Goal: Information Seeking & Learning: Learn about a topic

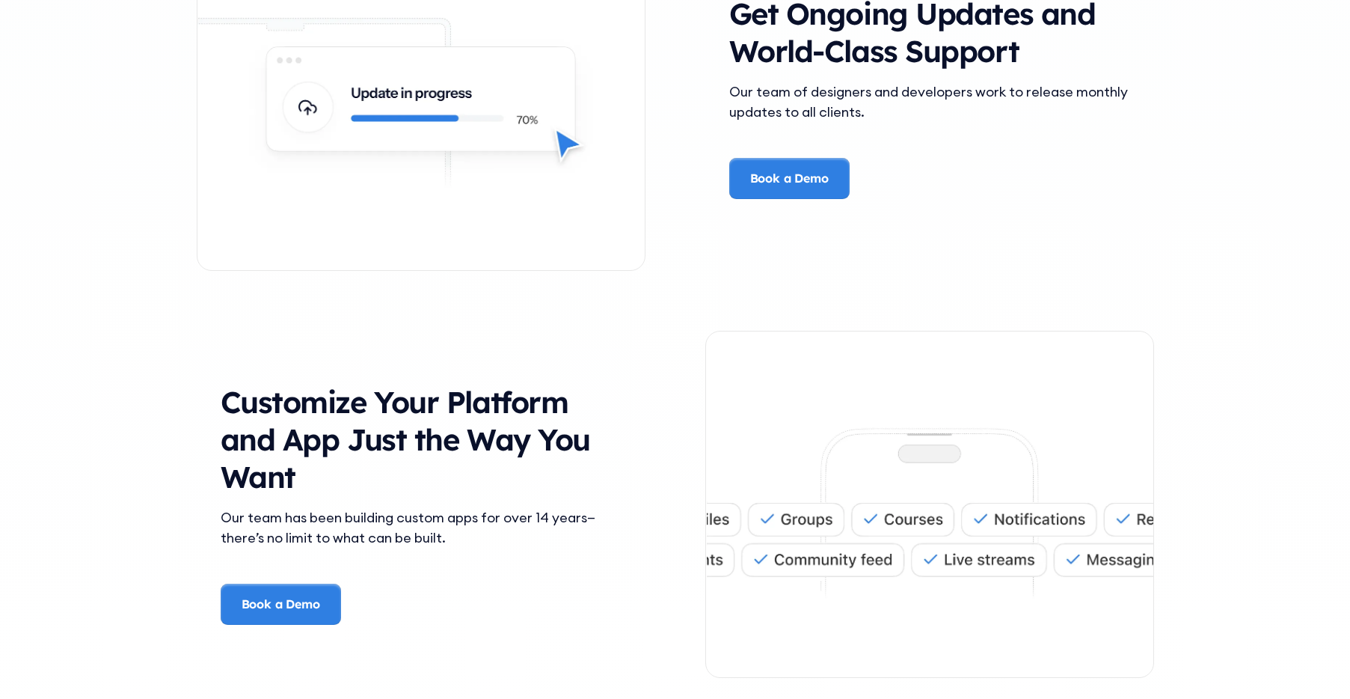
scroll to position [3539, 0]
click at [574, 317] on div "Customize Your Platform and App Just the Way You Want Our team has been buildin…" at bounding box center [676, 503] width 958 height 407
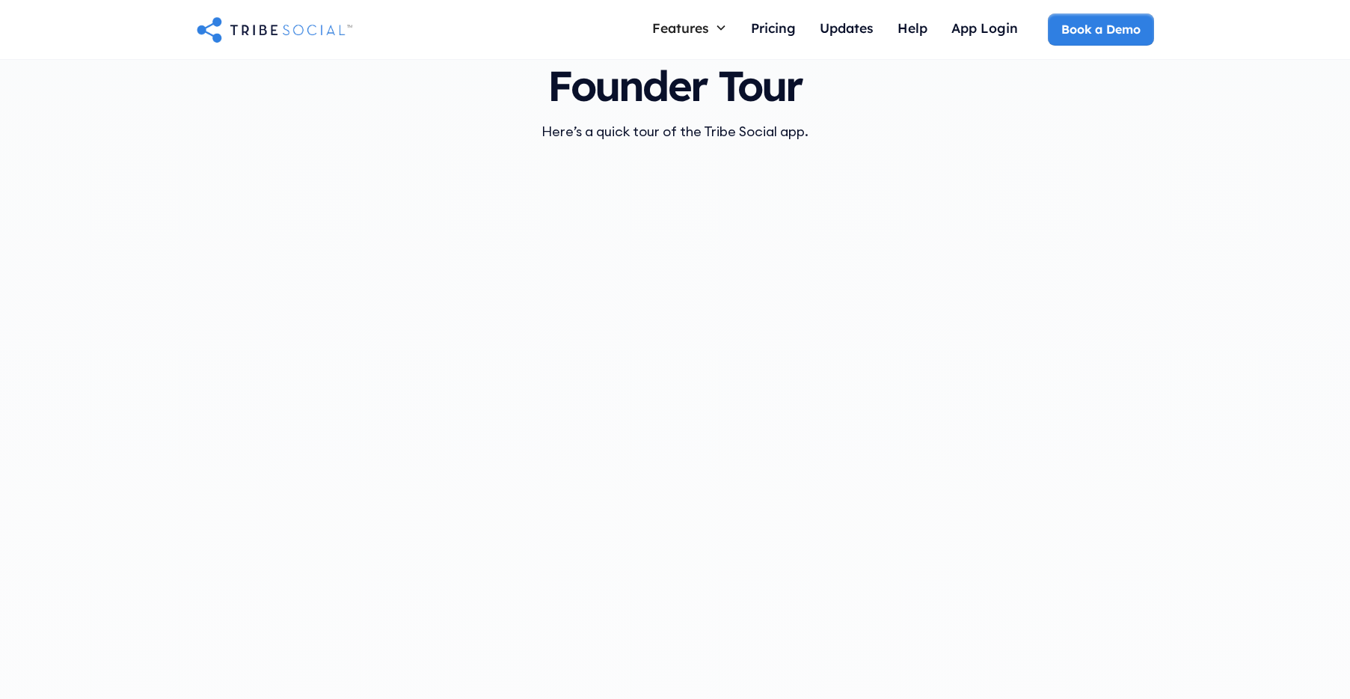
scroll to position [1507, 0]
click at [623, 145] on div "Founder Tour Here’s a quick tour of the Tribe Social app." at bounding box center [676, 372] width 958 height 665
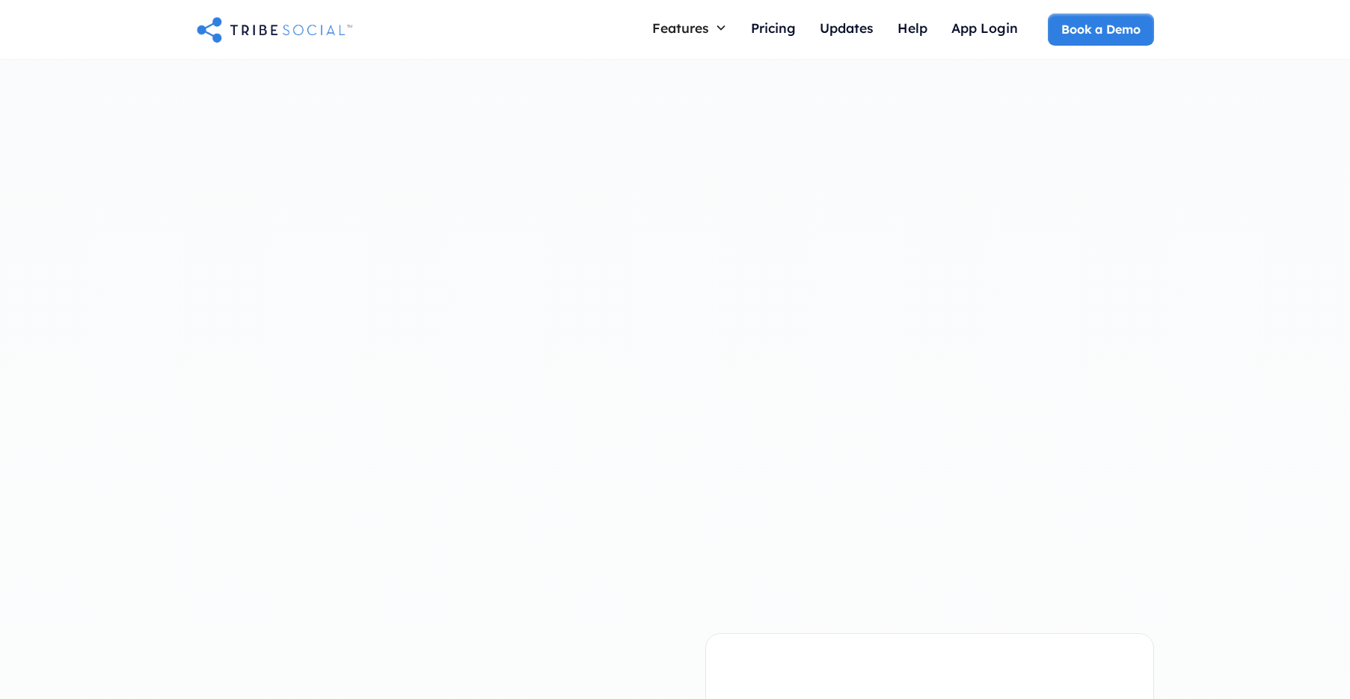
scroll to position [1471, 0]
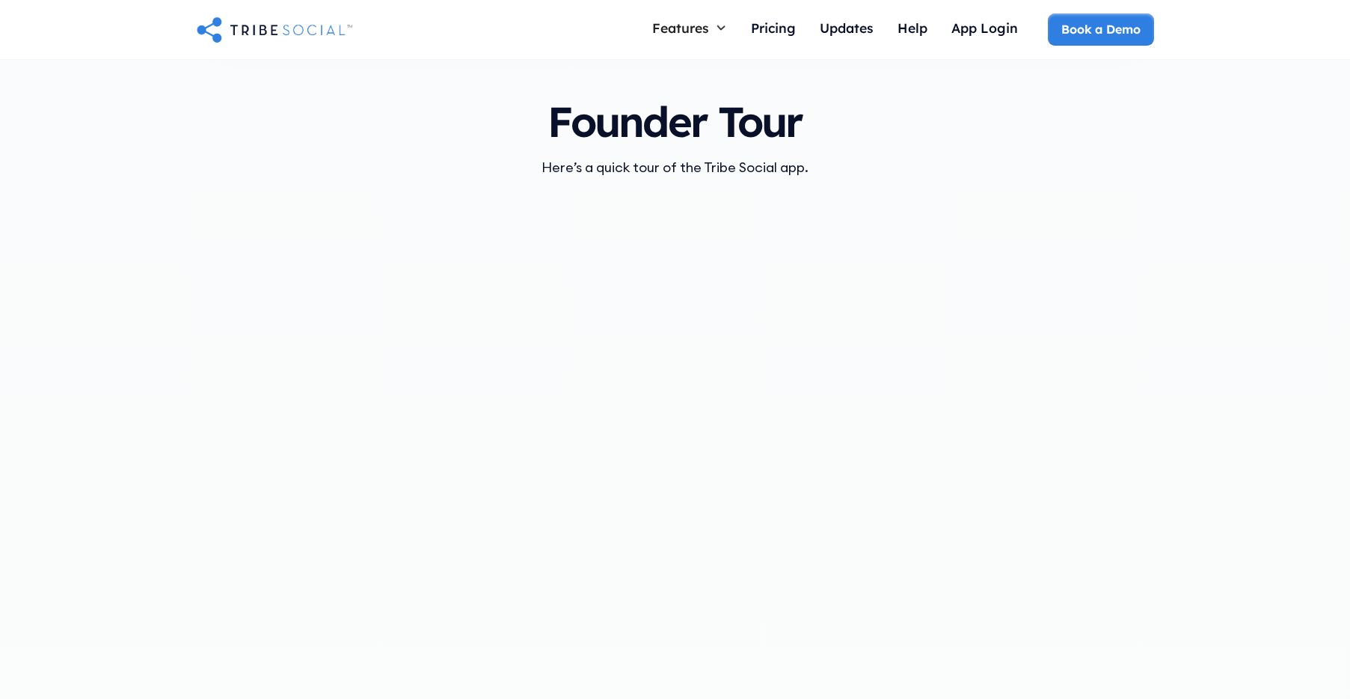
click at [539, 113] on h3 "Founder Tour" at bounding box center [675, 122] width 383 height 46
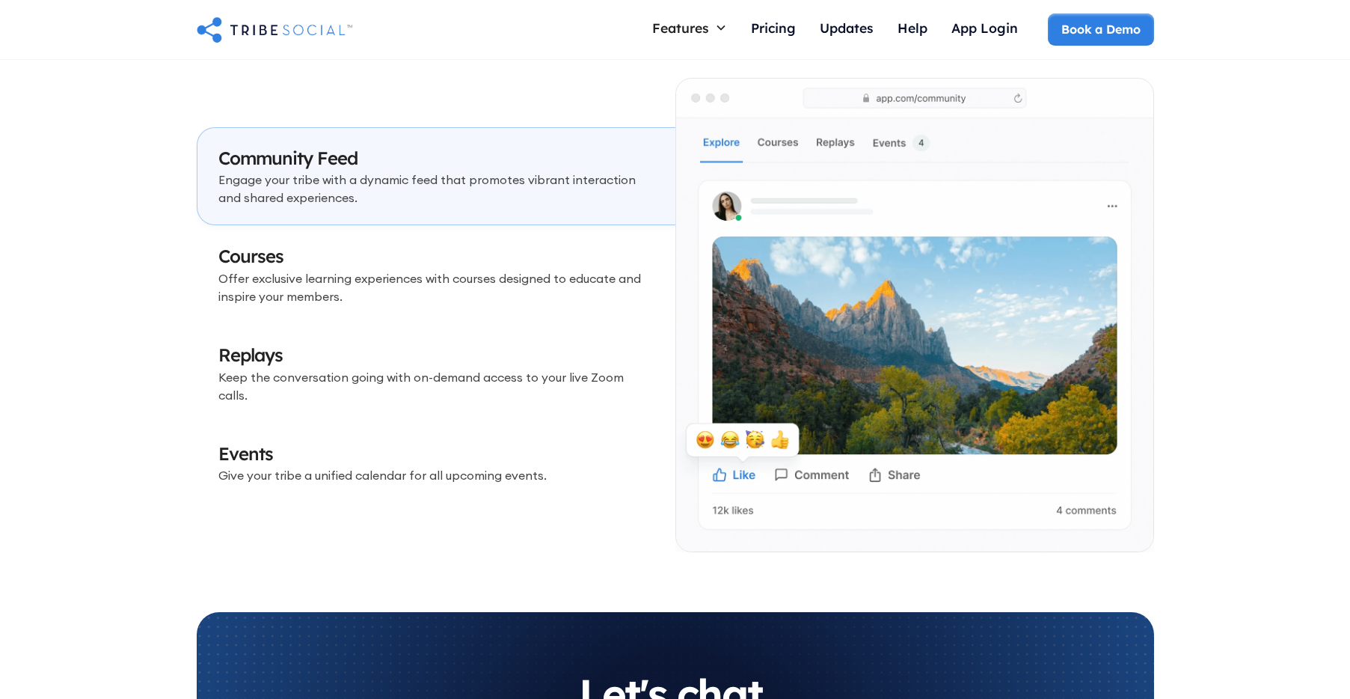
scroll to position [3318, 0]
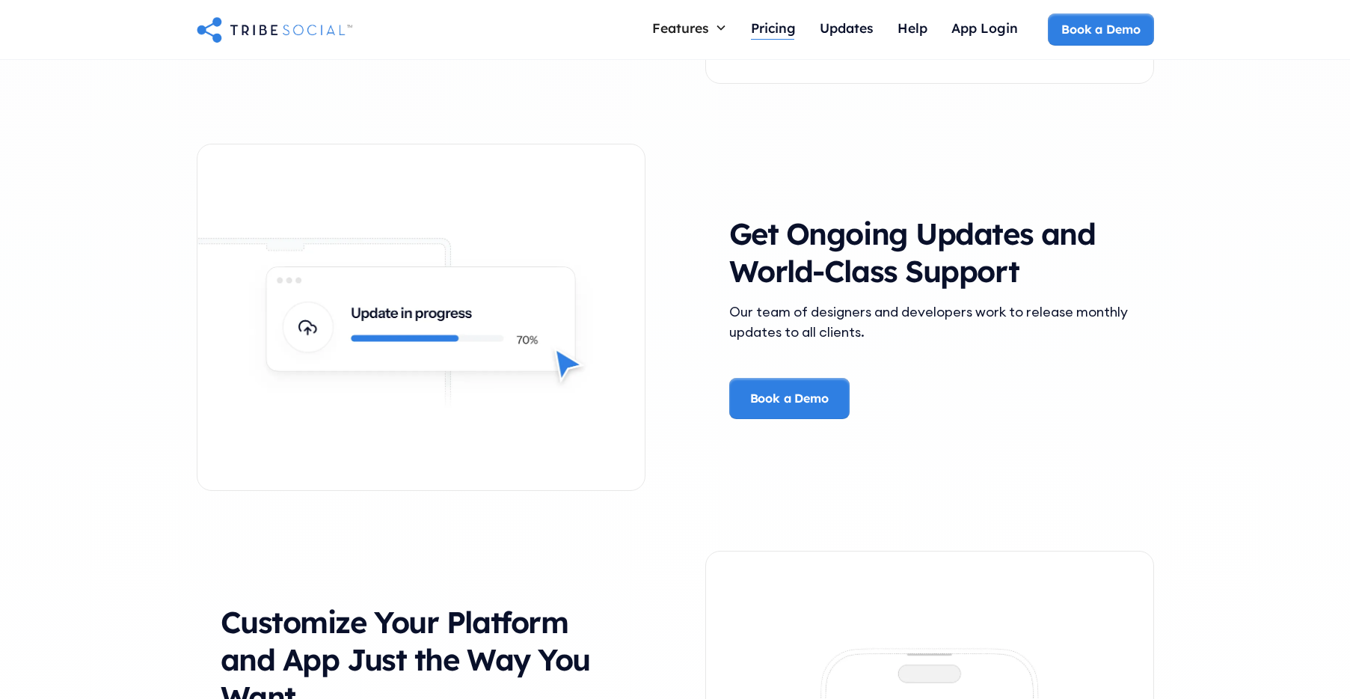
click at [778, 30] on div "Pricing" at bounding box center [773, 27] width 45 height 16
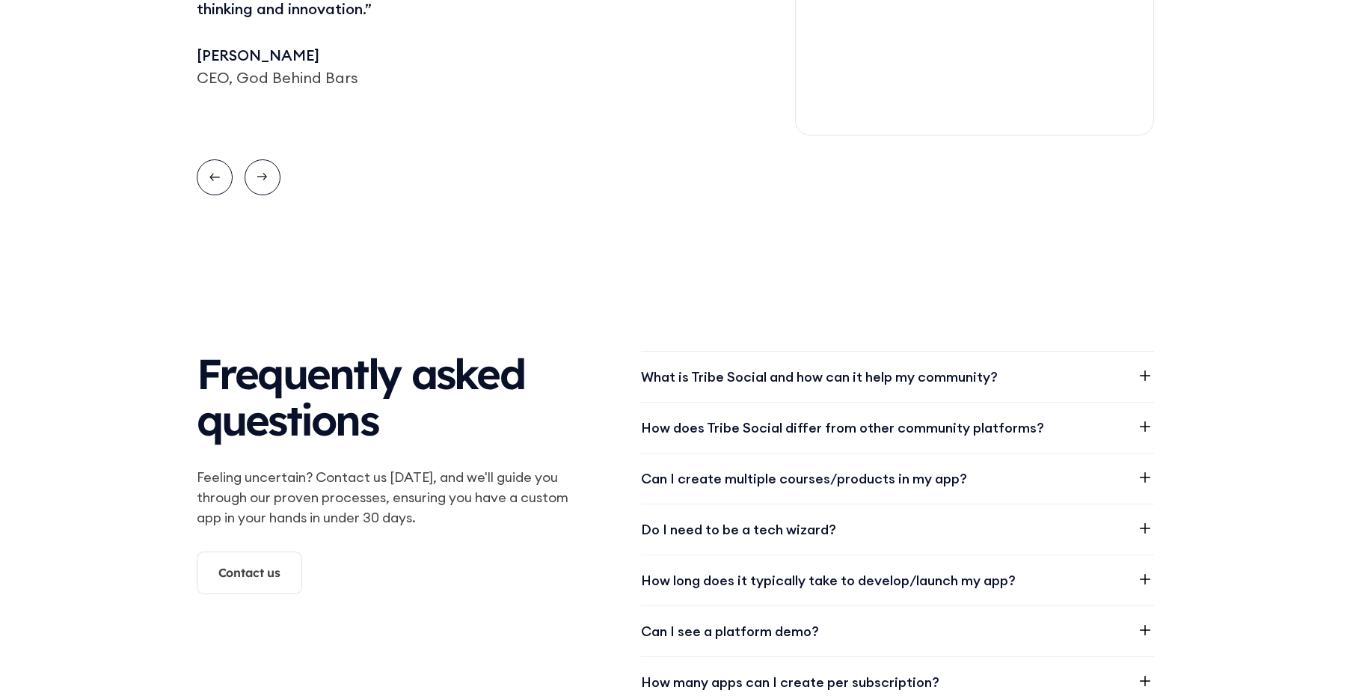
scroll to position [1707, 0]
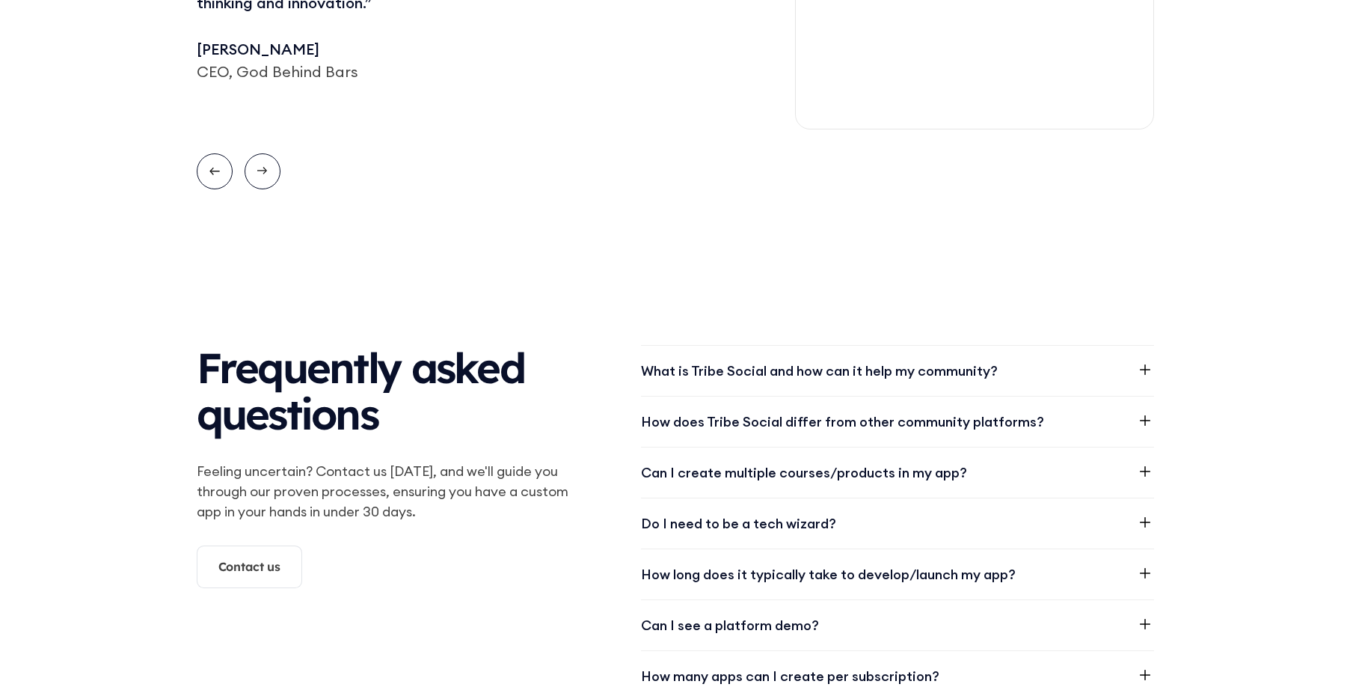
click at [1145, 425] on icon at bounding box center [1145, 420] width 18 height 18
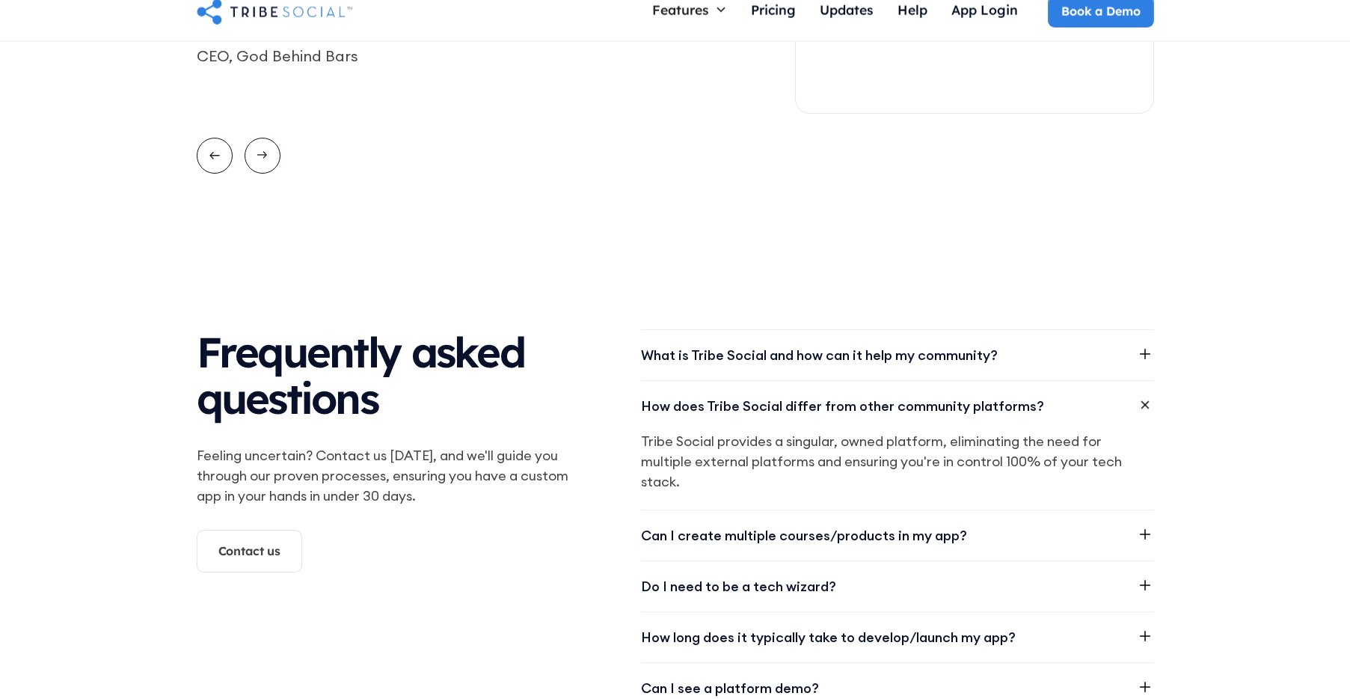
scroll to position [1730, 0]
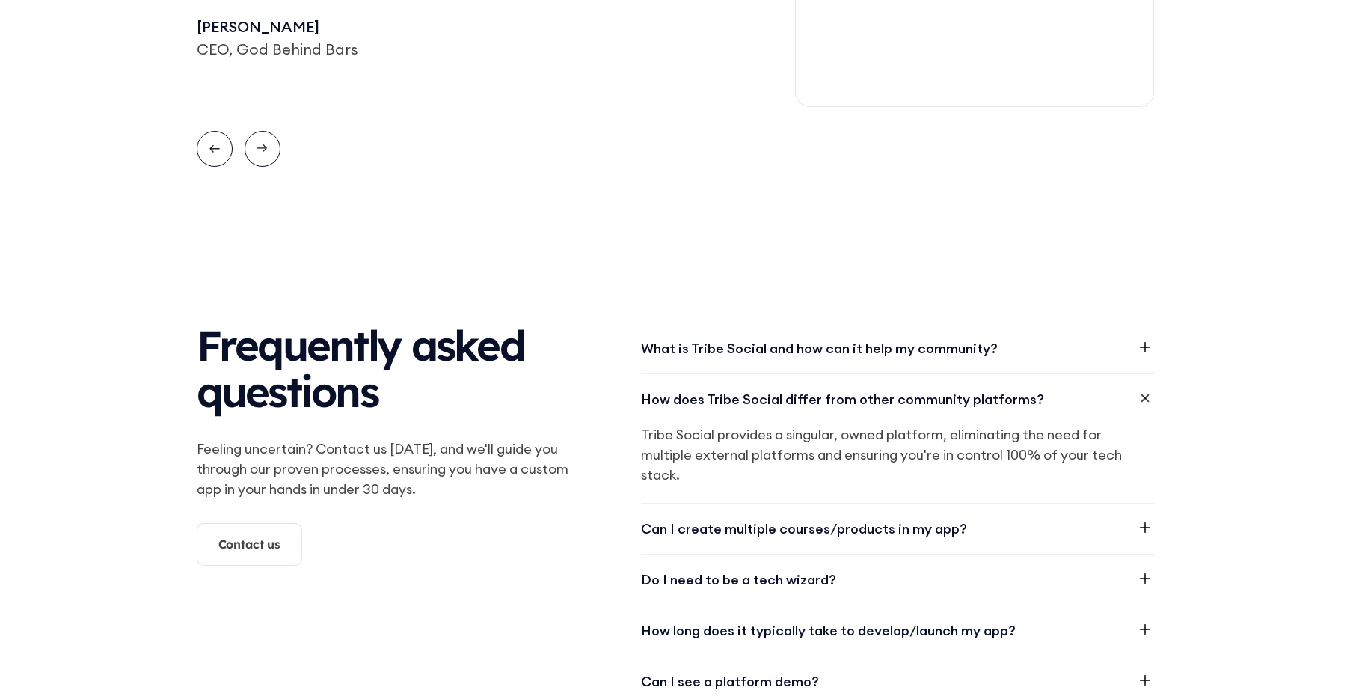
click at [1148, 343] on icon at bounding box center [1145, 347] width 18 height 18
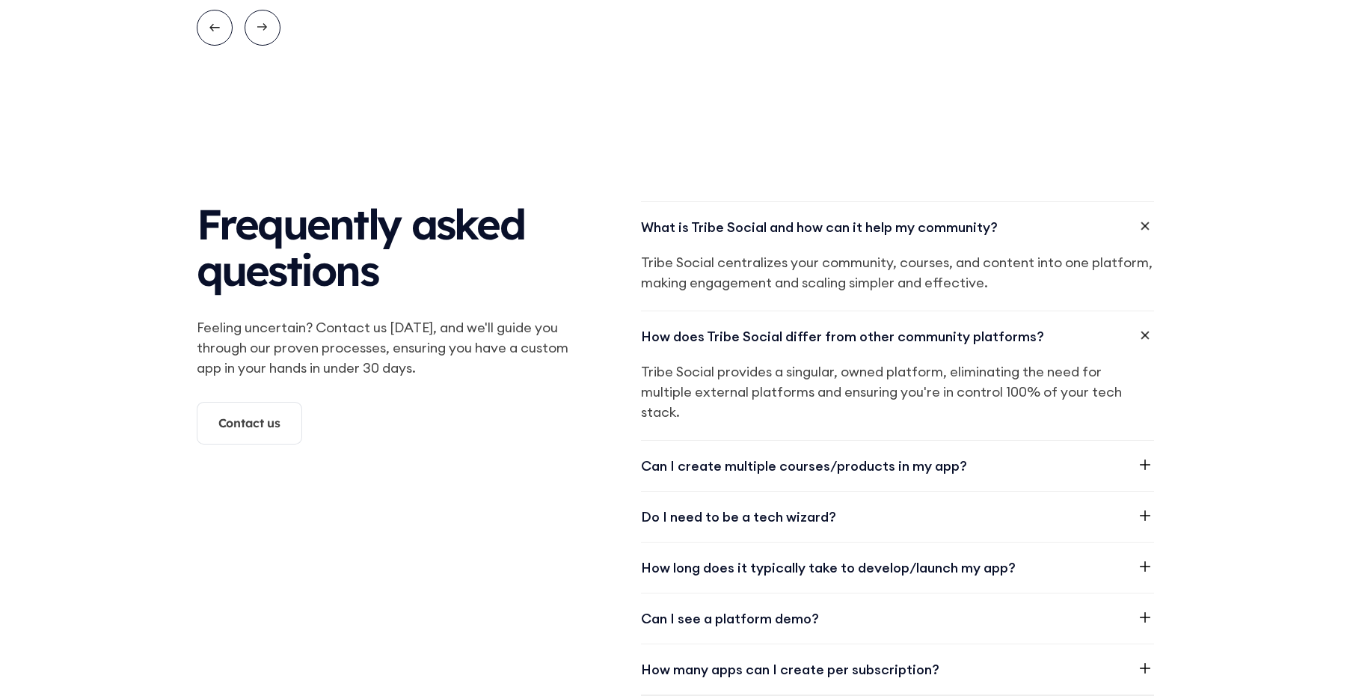
scroll to position [1961, 0]
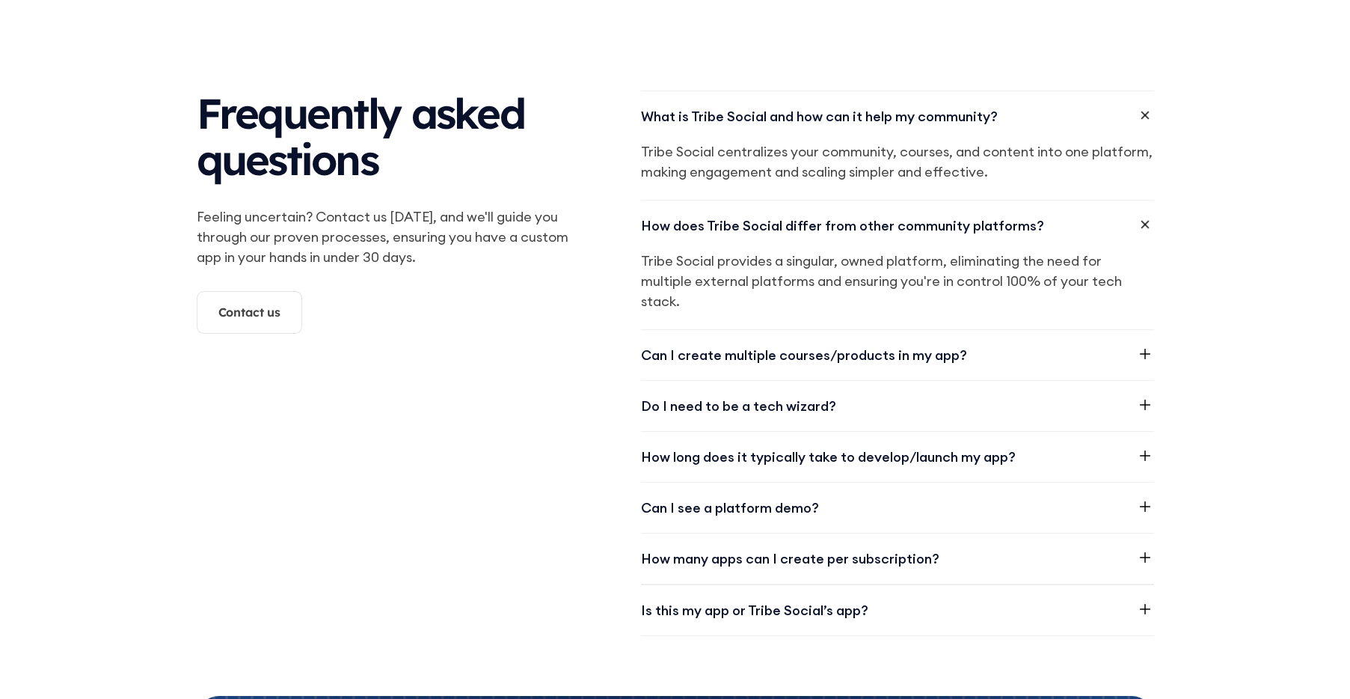
click at [1145, 352] on icon at bounding box center [1145, 354] width 18 height 18
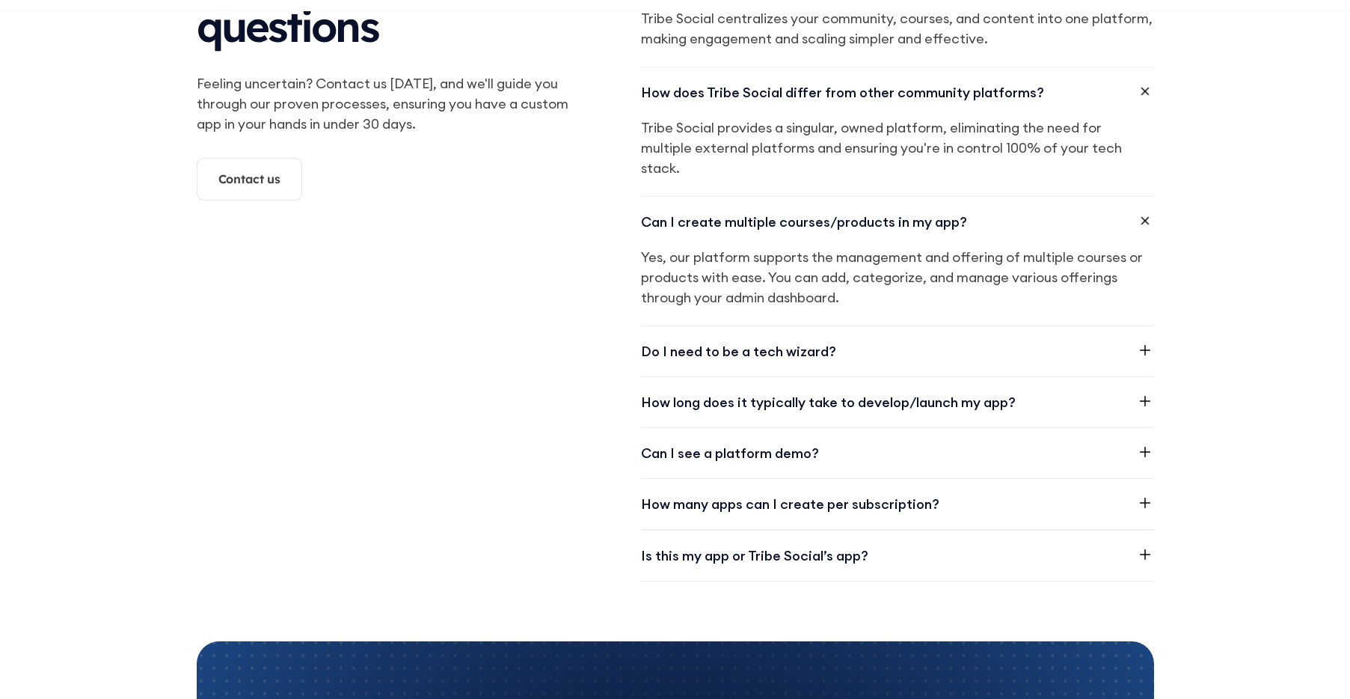
scroll to position [2095, 0]
click at [1134, 343] on div "Do I need to be a tech wizard?" at bounding box center [897, 350] width 513 height 50
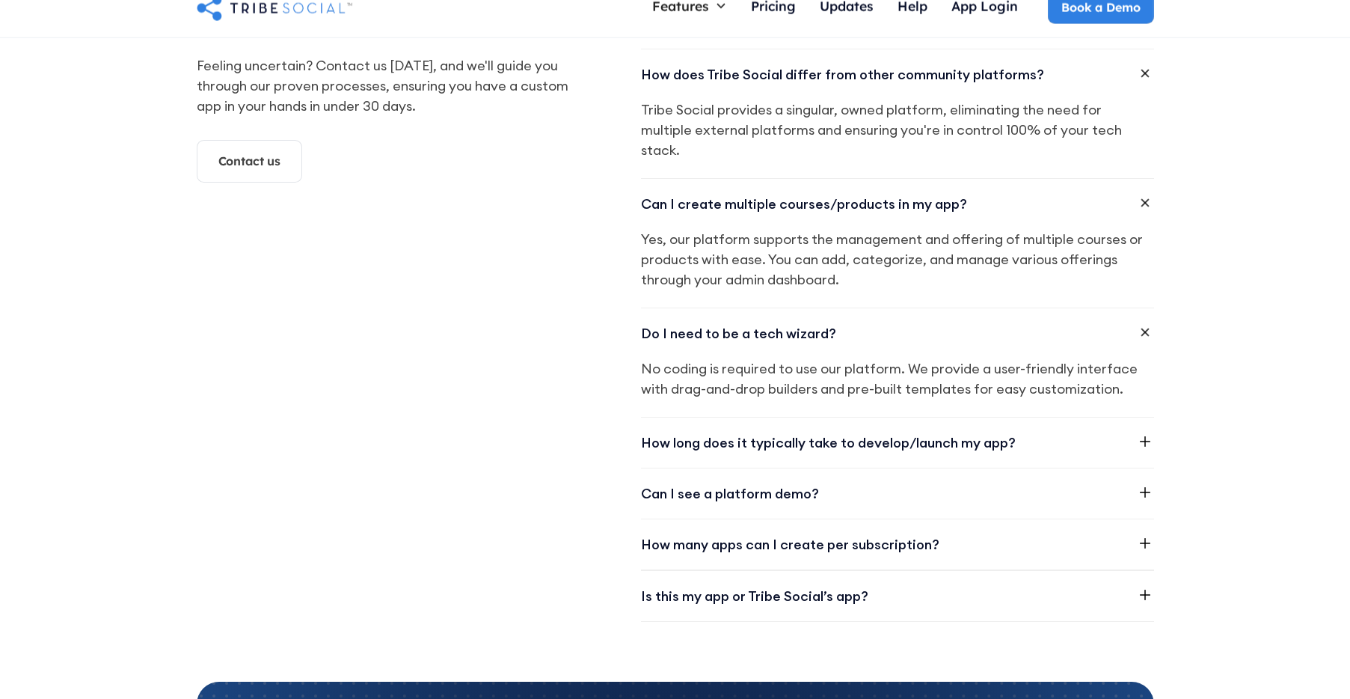
scroll to position [2190, 0]
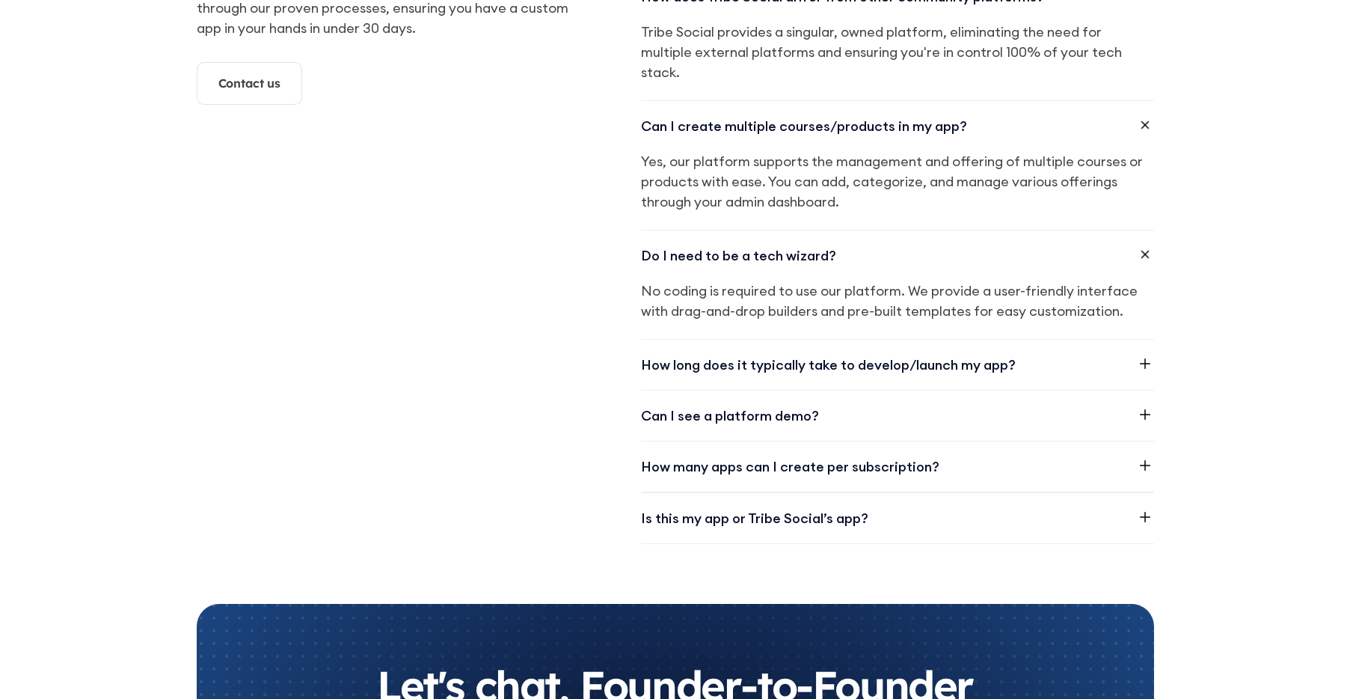
click at [1142, 362] on icon at bounding box center [1145, 364] width 18 height 18
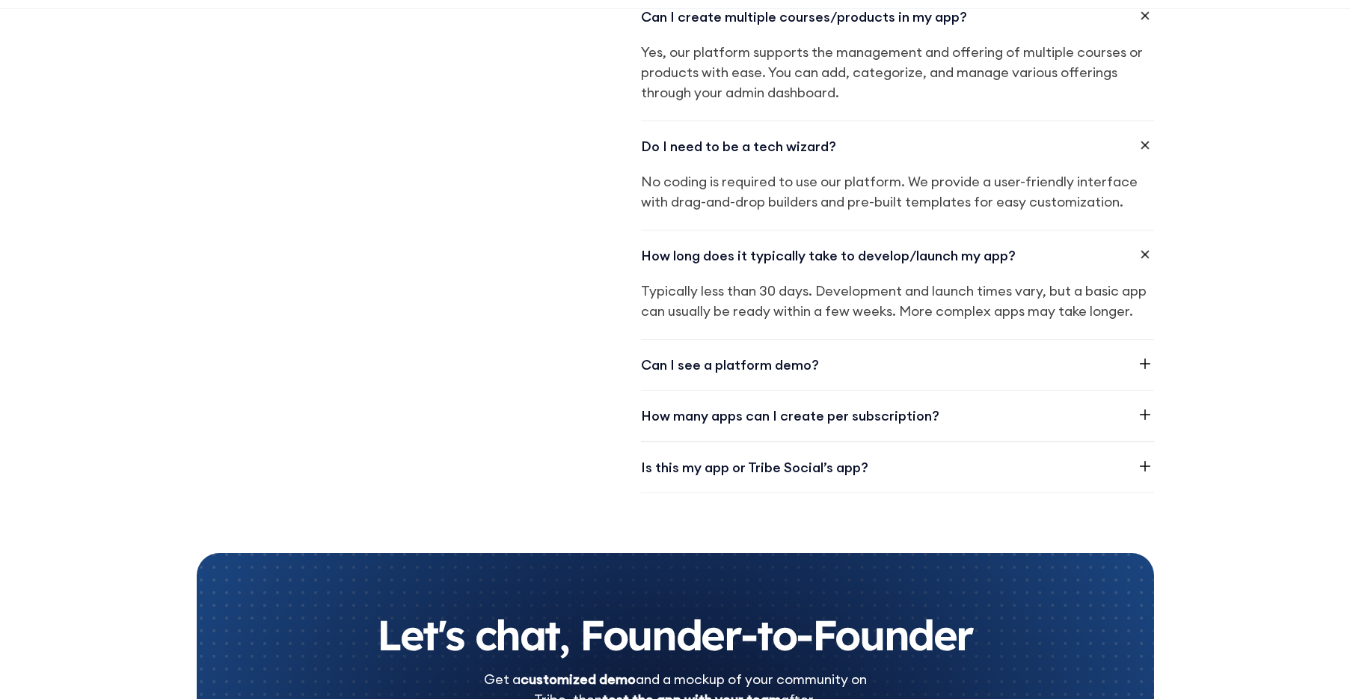
scroll to position [2301, 0]
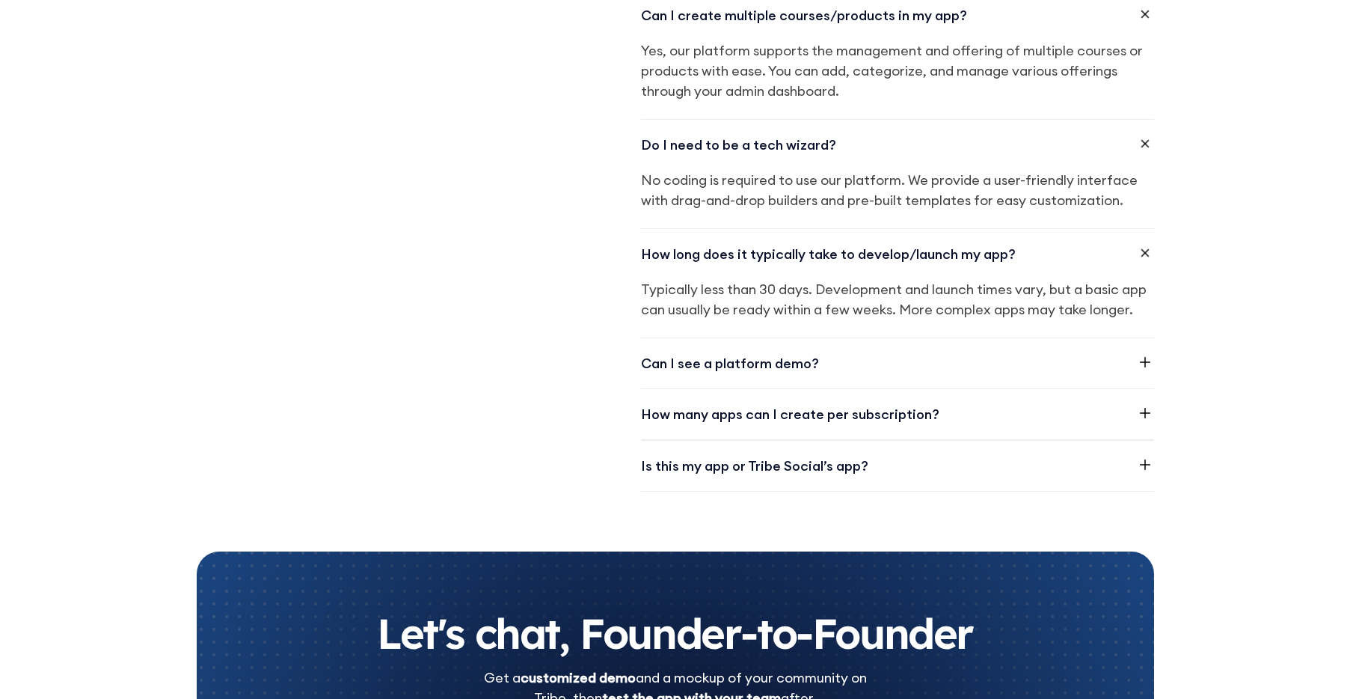
click at [1136, 361] on icon at bounding box center [1145, 362] width 18 height 18
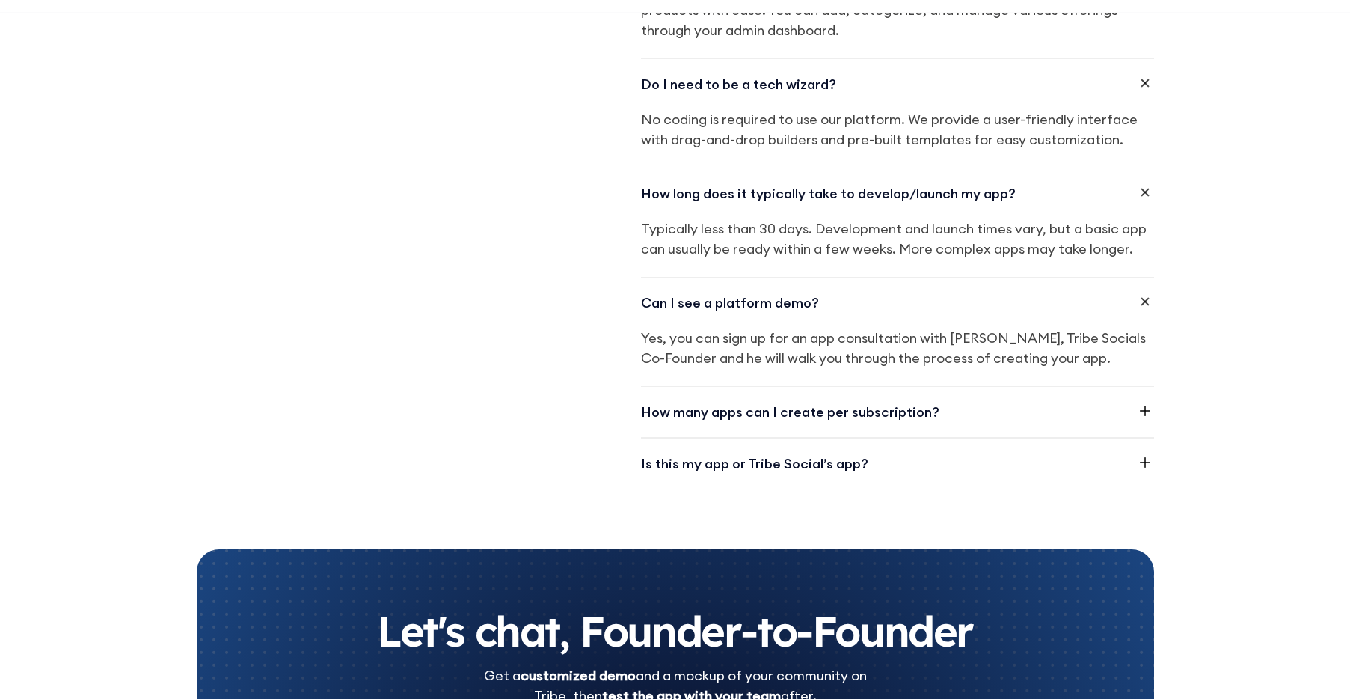
scroll to position [2456, 0]
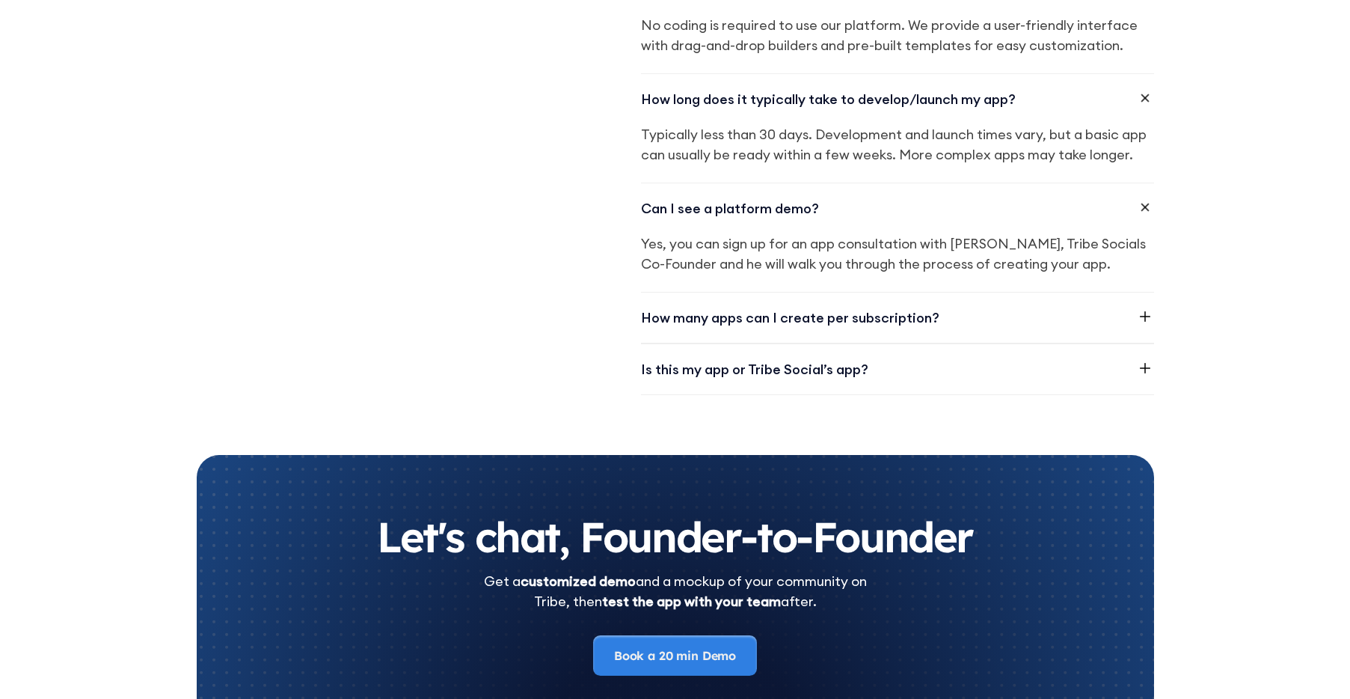
click at [1142, 315] on icon at bounding box center [1145, 316] width 18 height 18
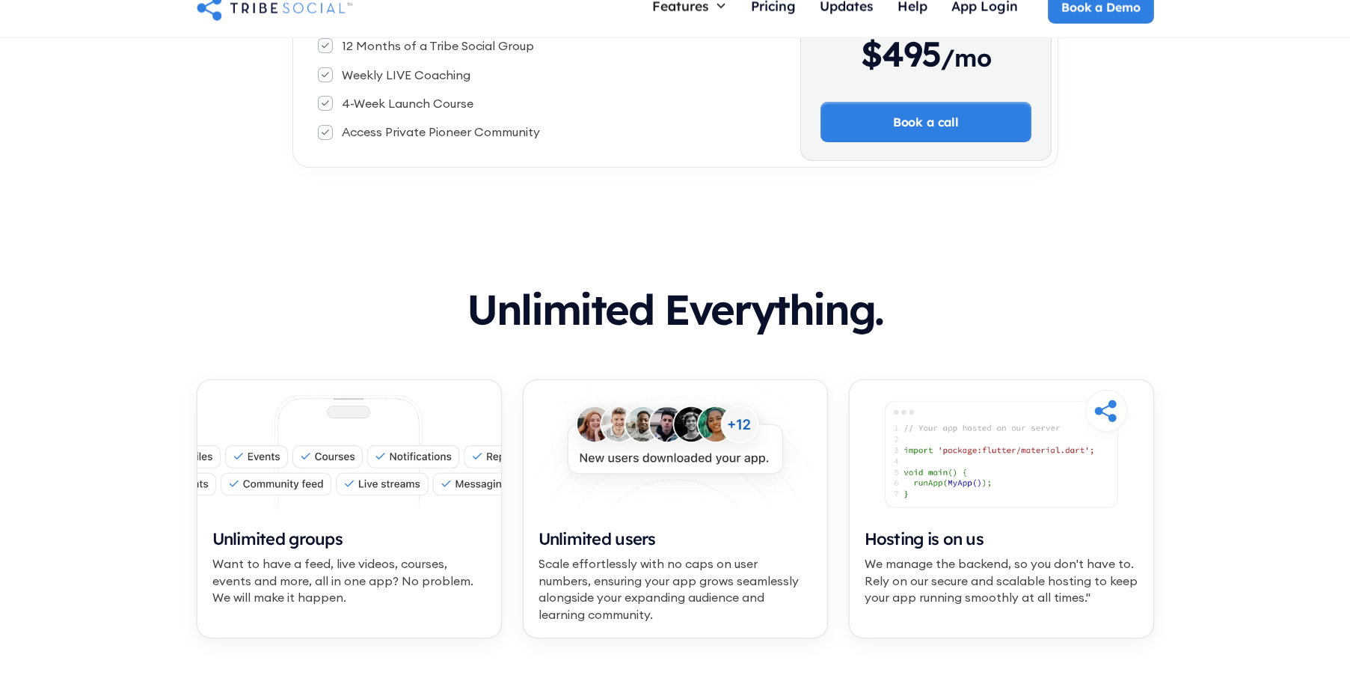
scroll to position [584, 0]
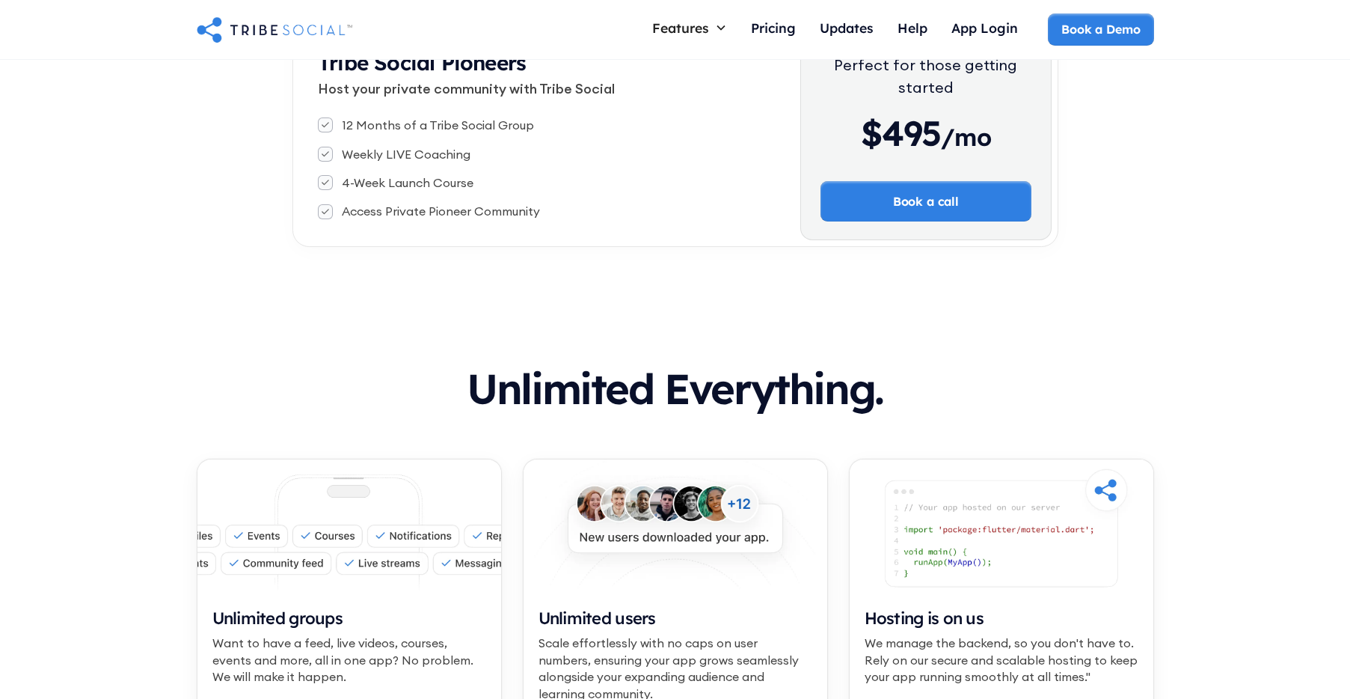
click at [392, 185] on div "4-Week Launch Course" at bounding box center [408, 182] width 132 height 16
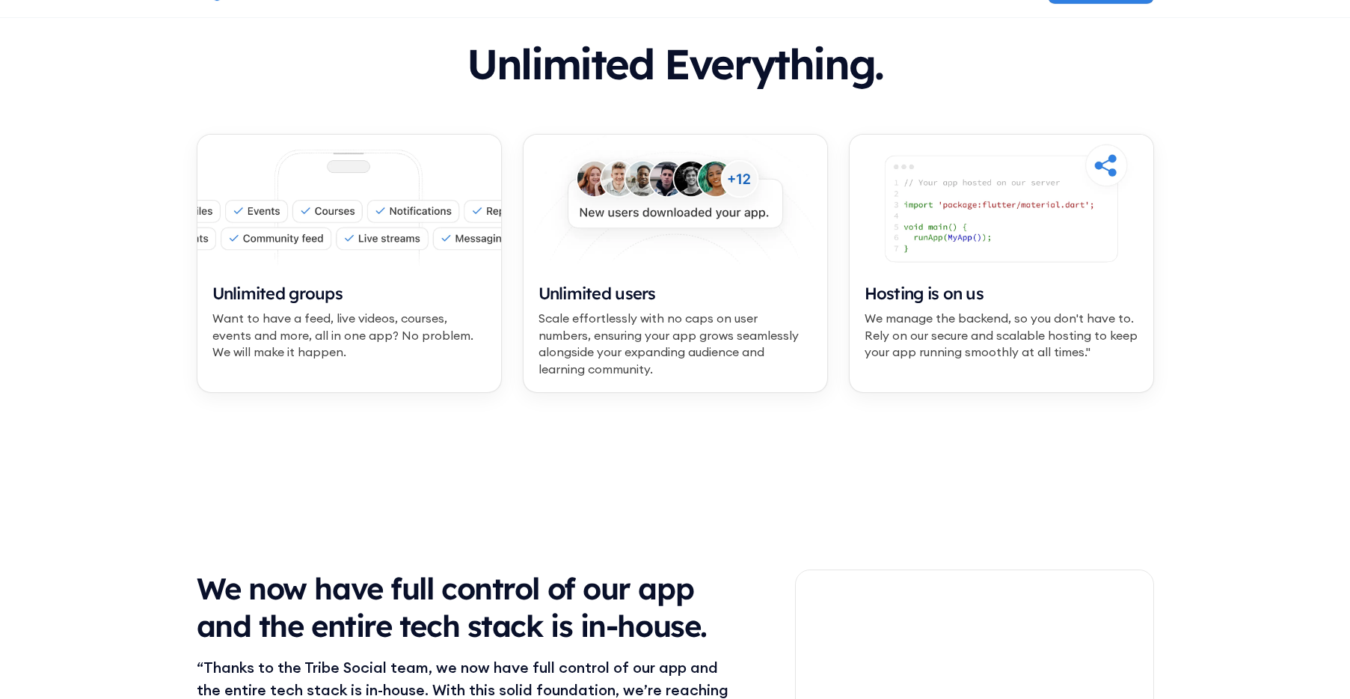
scroll to position [0, 0]
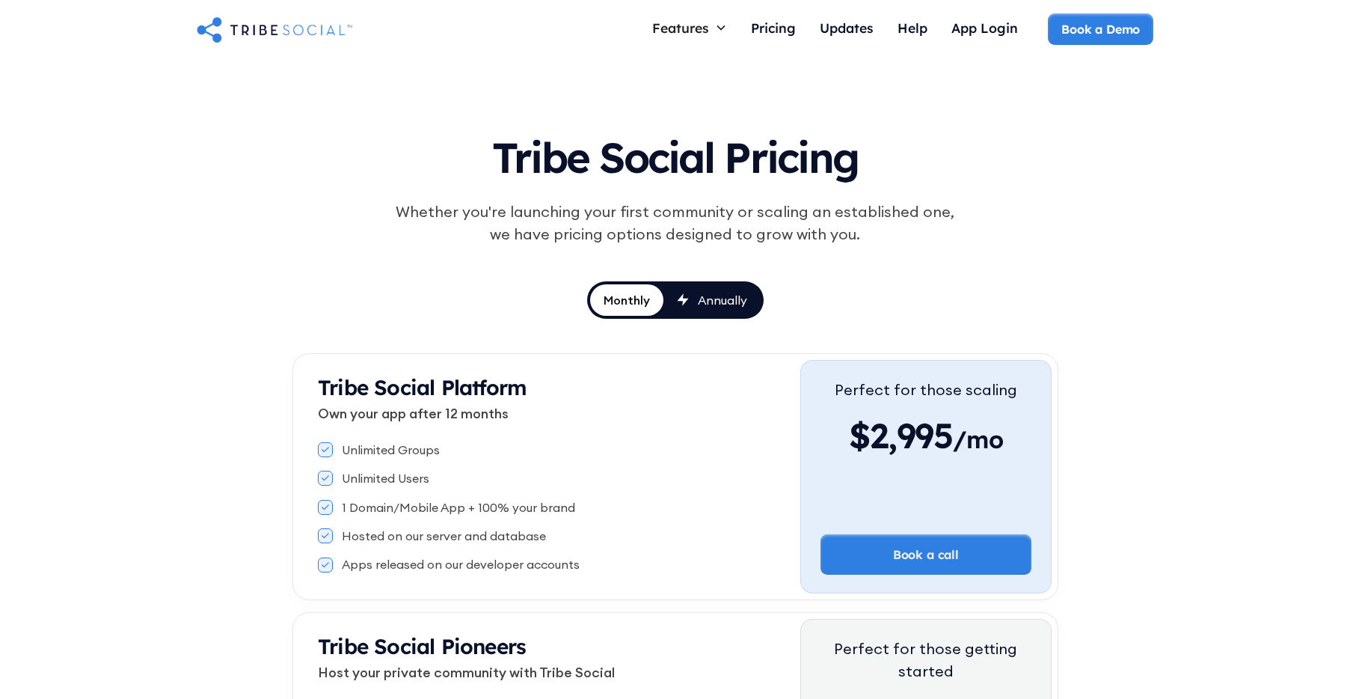
click at [735, 298] on div "Annually" at bounding box center [722, 300] width 49 height 16
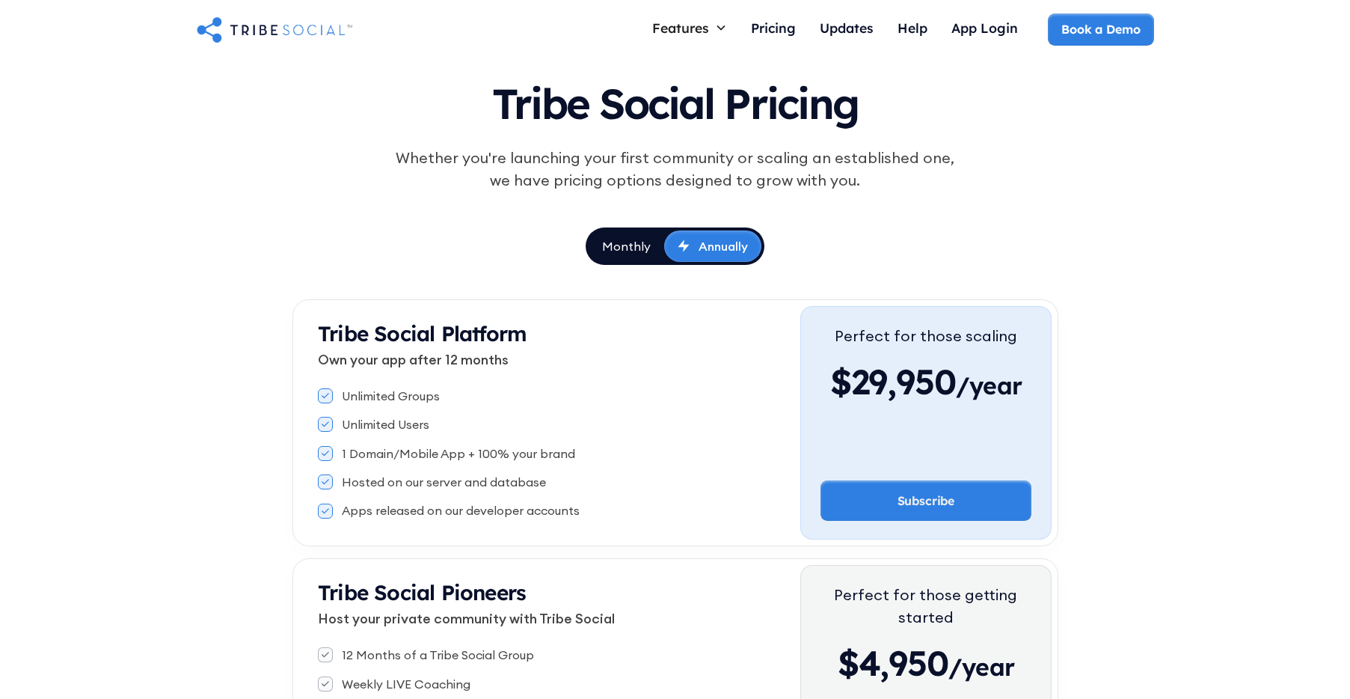
scroll to position [127, 0]
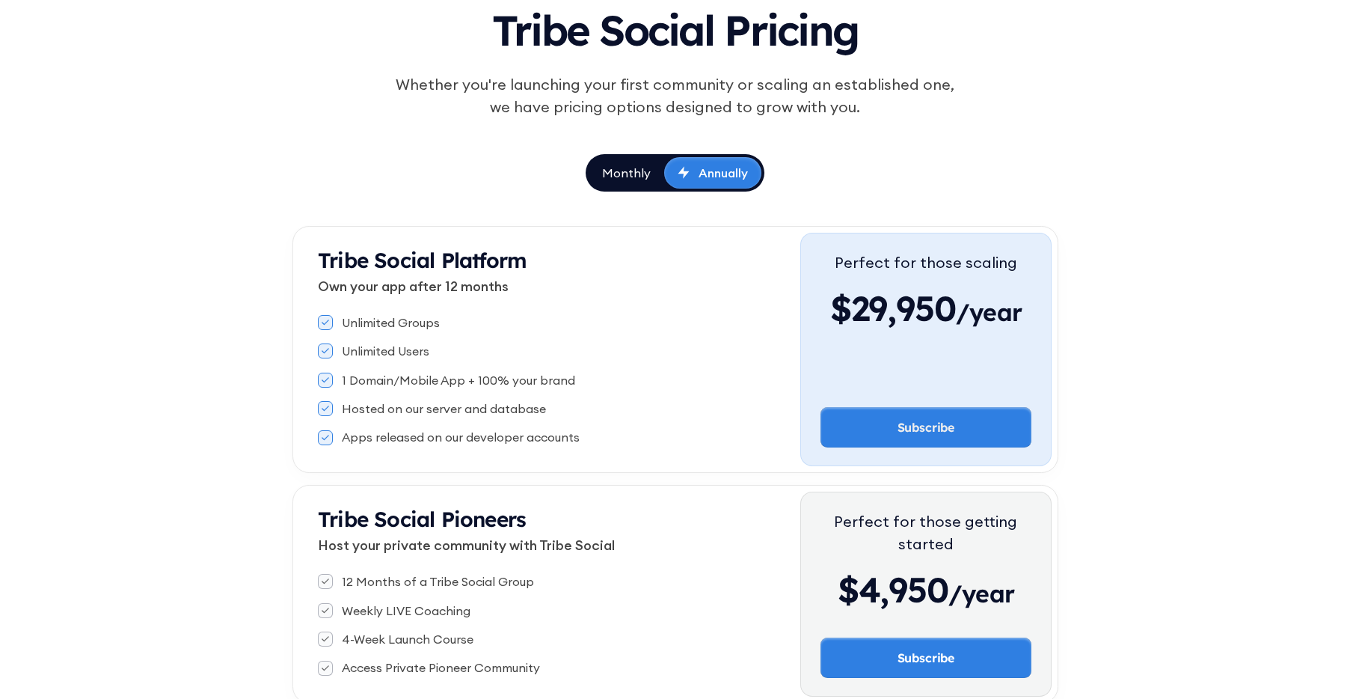
click at [619, 160] on link "Monthly" at bounding box center [627, 172] width 76 height 31
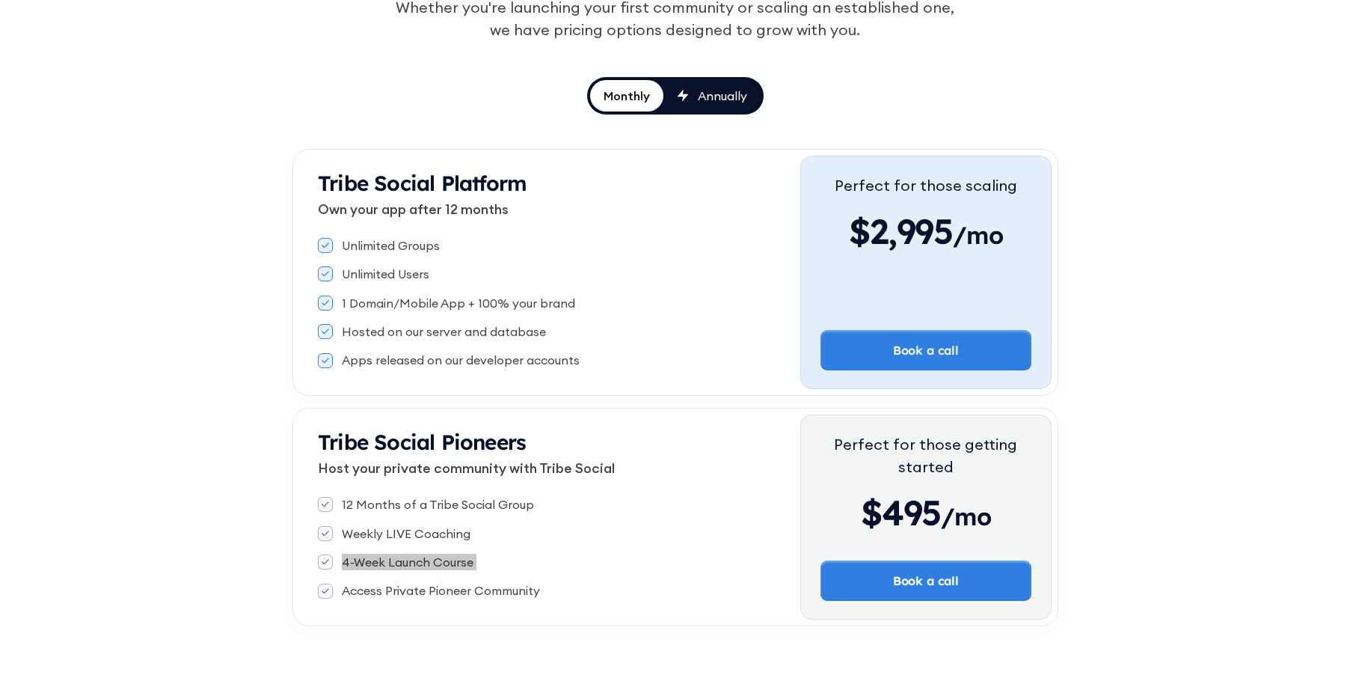
scroll to position [223, 0]
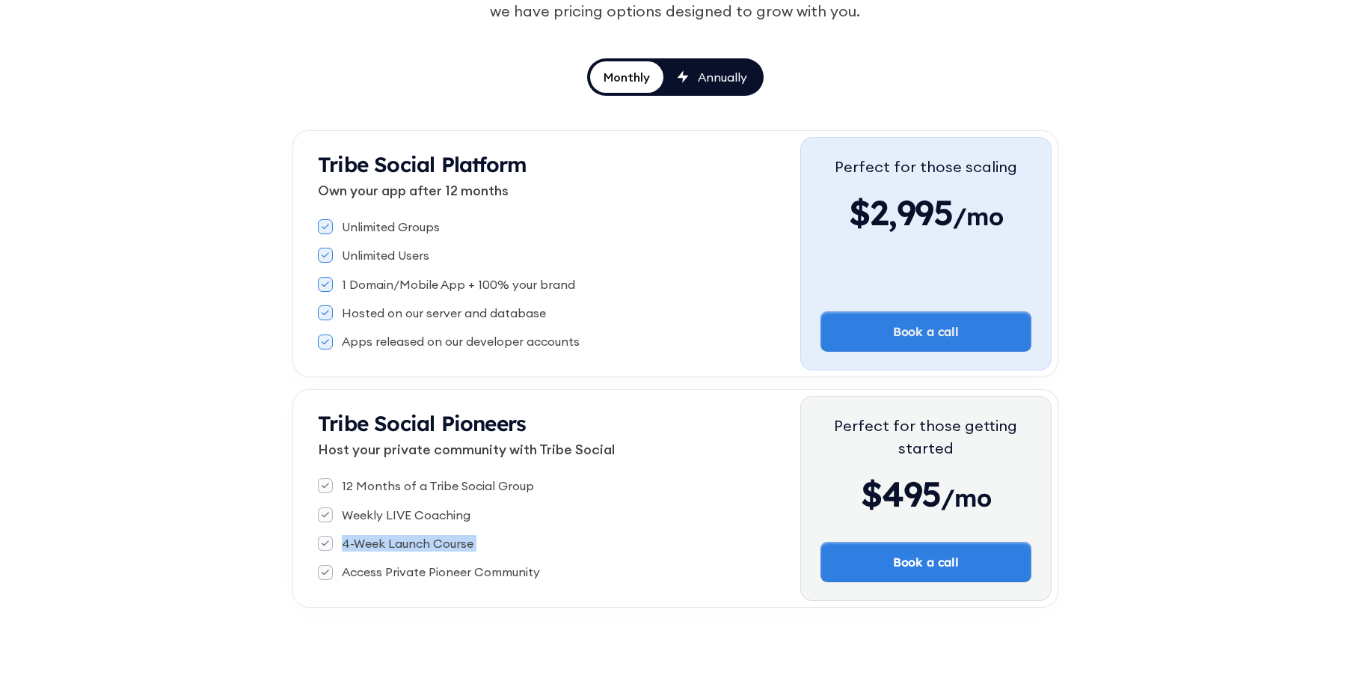
click at [710, 88] on link "Annually" at bounding box center [712, 76] width 97 height 31
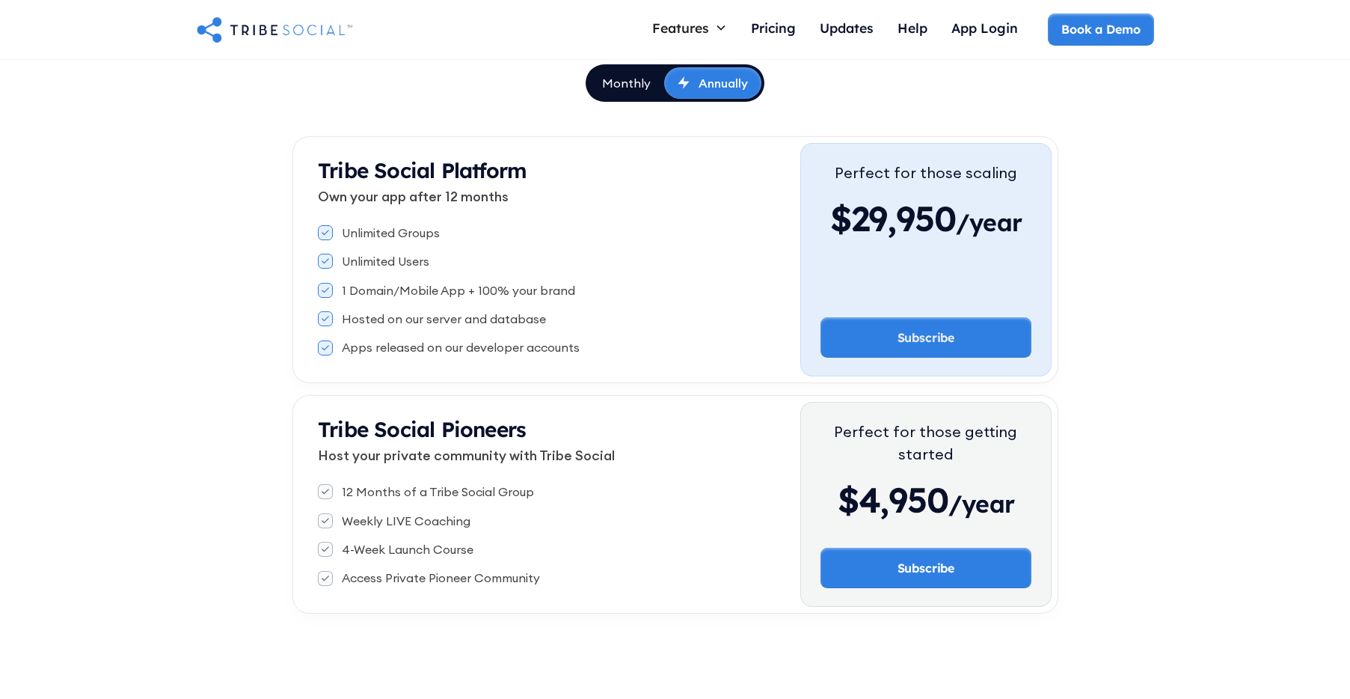
scroll to position [215, 0]
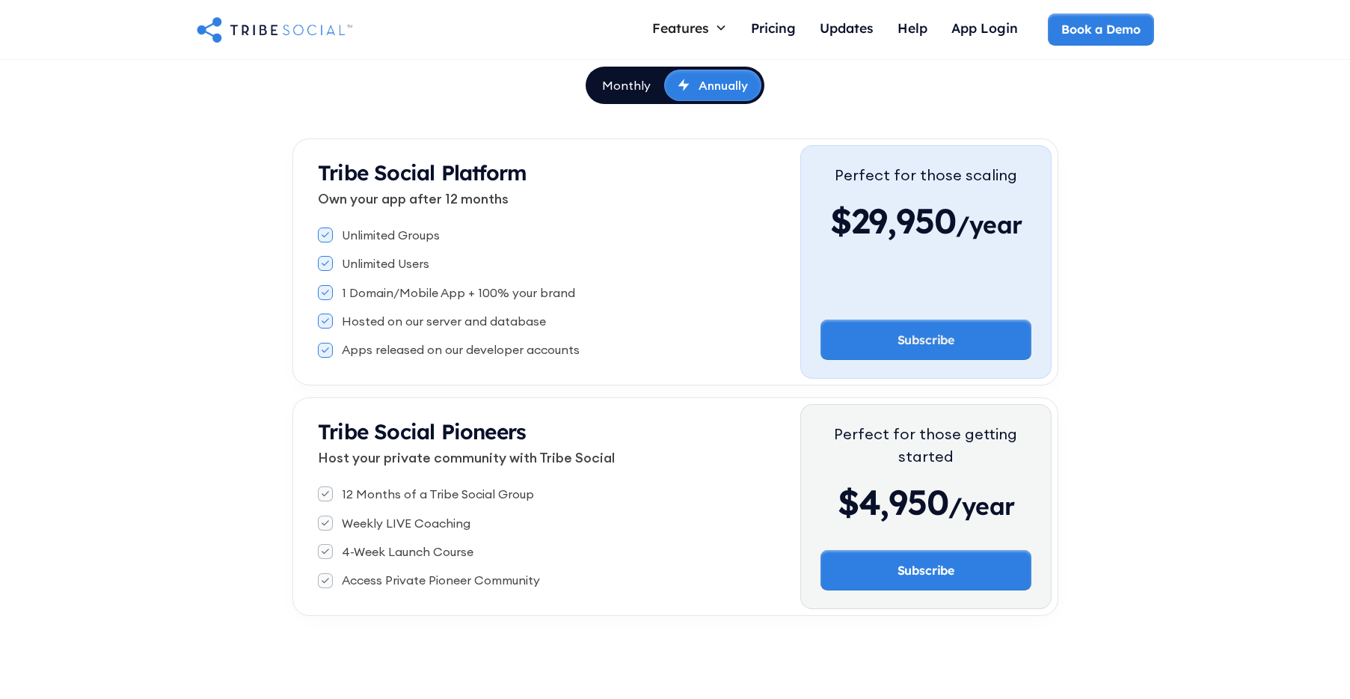
click at [168, 278] on div "Tribe Social Pricing Whether you're launching your first community or scaling a…" at bounding box center [675, 260] width 1350 height 830
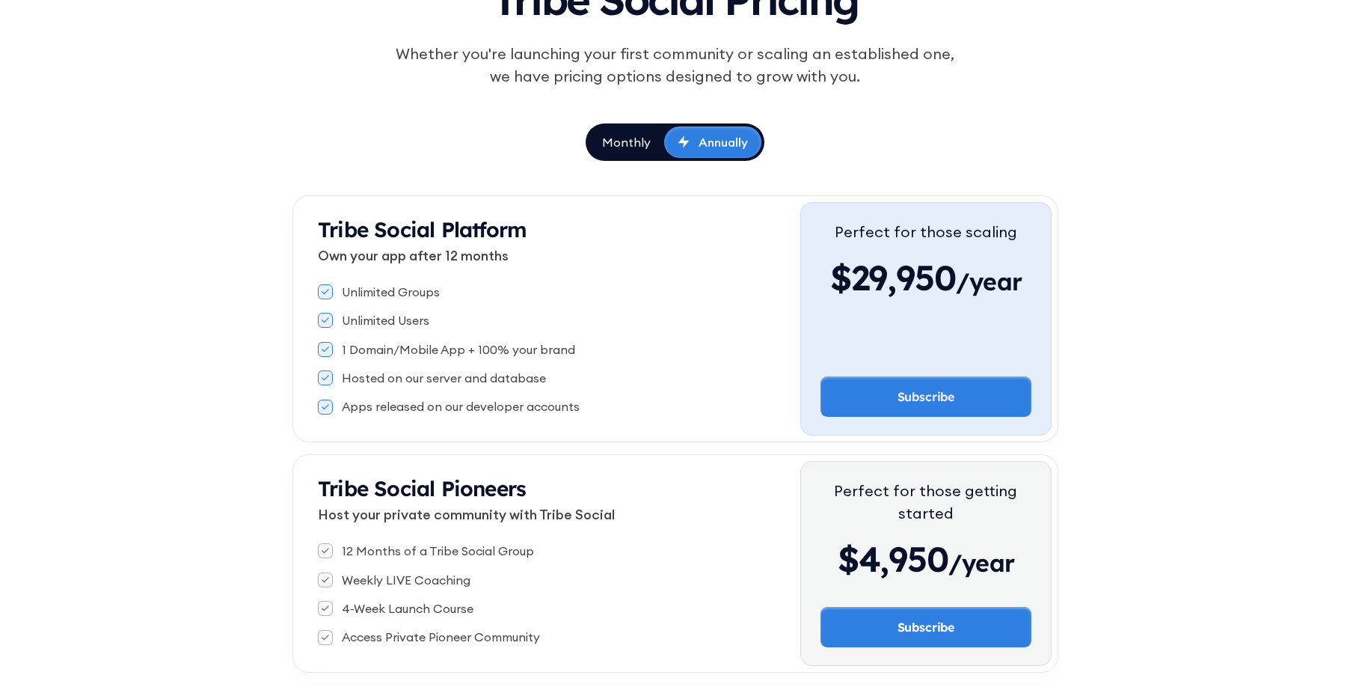
scroll to position [176, 0]
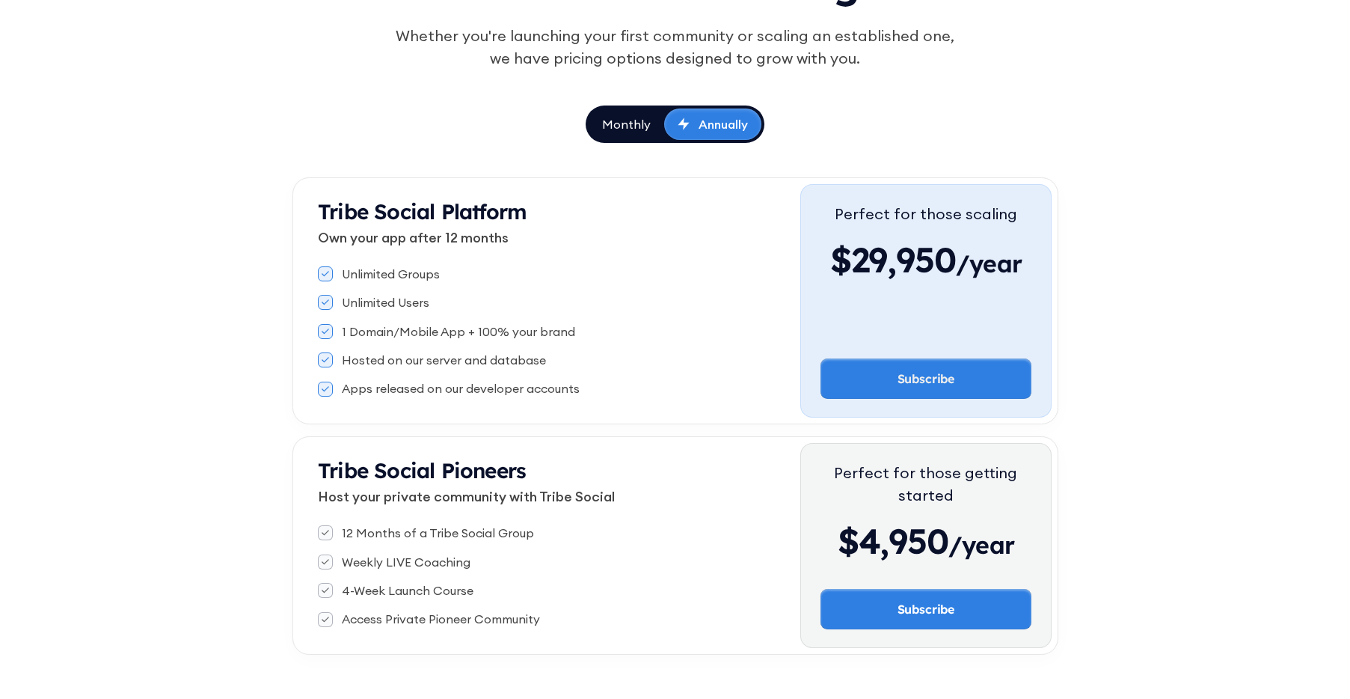
click at [413, 300] on div "Unlimited Users" at bounding box center [386, 302] width 88 height 16
click at [398, 327] on div "1 Domain/Mobile App + 100% your brand" at bounding box center [458, 331] width 233 height 16
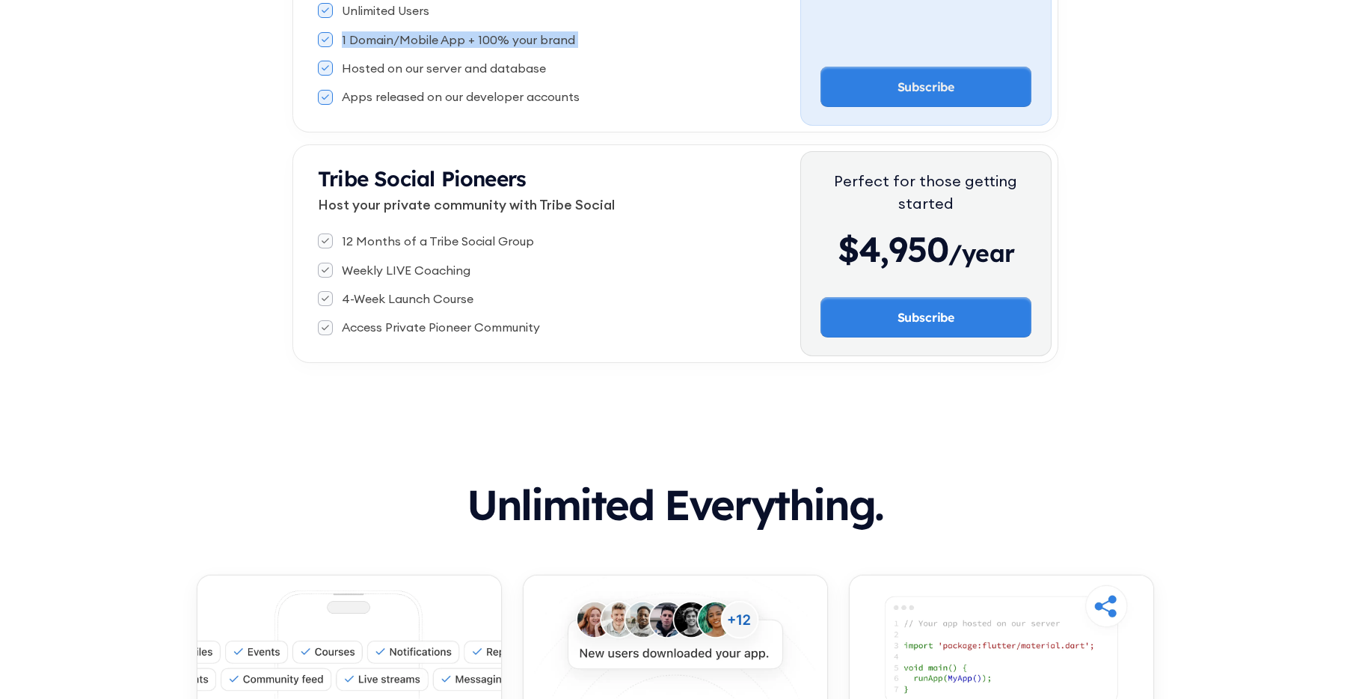
scroll to position [558, 0]
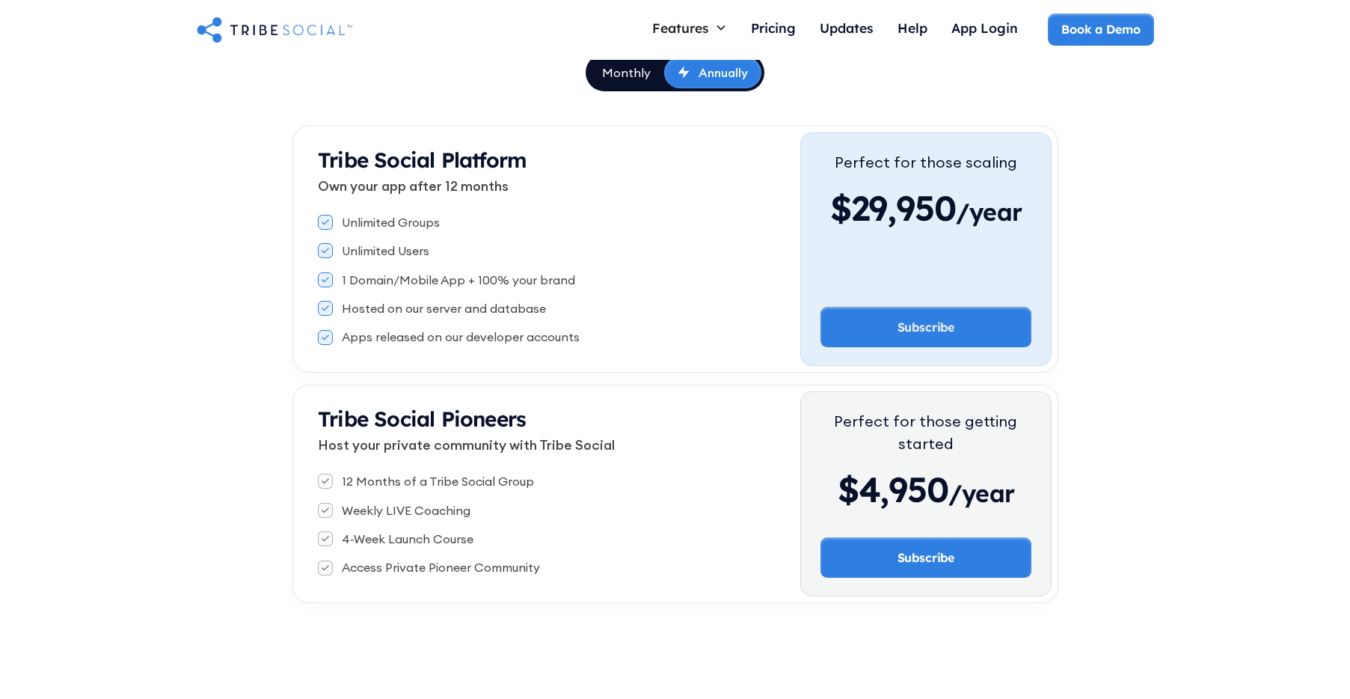
scroll to position [257, 0]
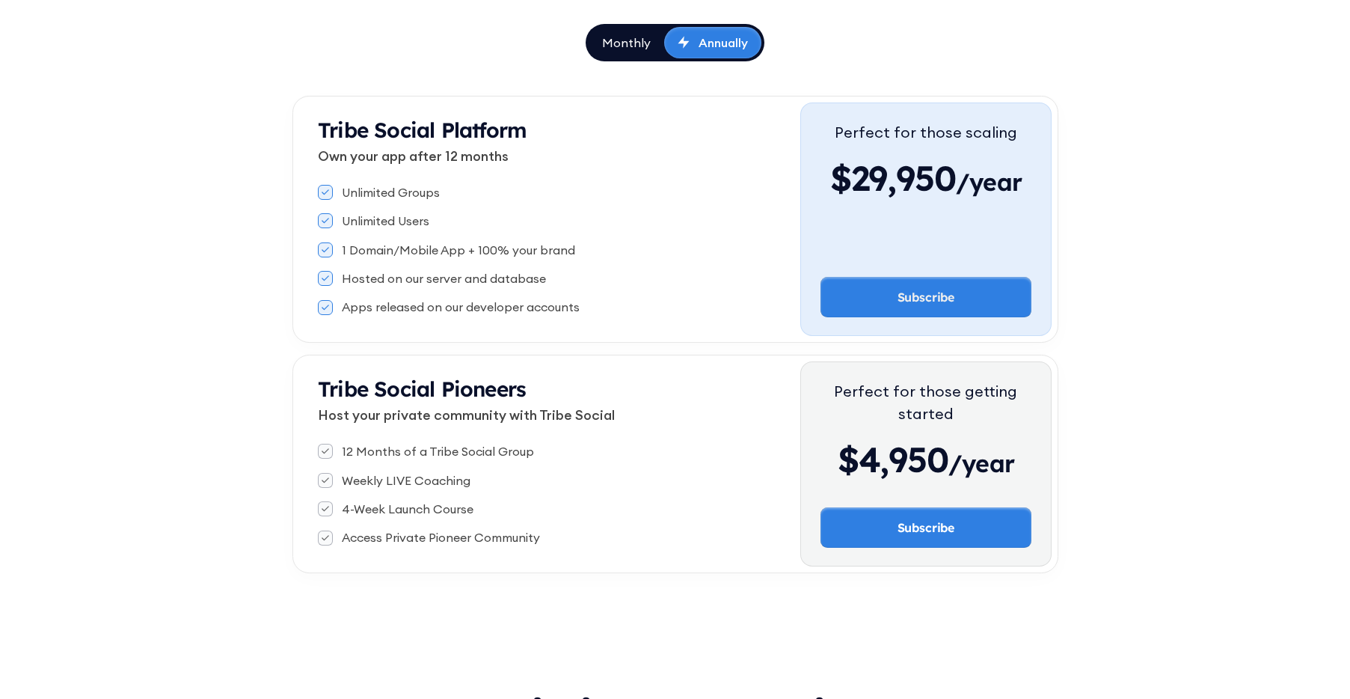
click at [441, 425] on div "Tribe Social Pioneers Host your private community with Tribe Social" at bounding box center [559, 406] width 483 height 61
click at [438, 425] on div "Tribe Social Pioneers Host your private community with Tribe Social" at bounding box center [559, 406] width 483 height 61
click at [411, 453] on div "12 Months of a Tribe Social Group" at bounding box center [438, 451] width 192 height 16
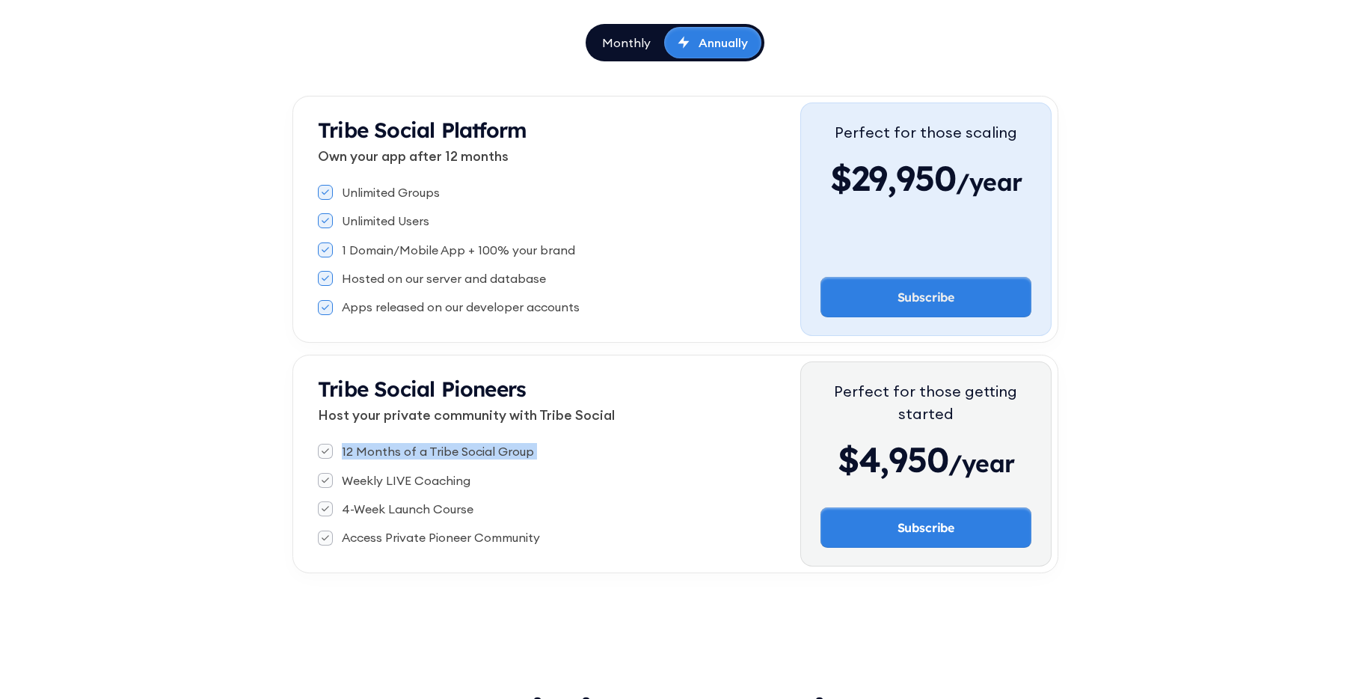
click at [411, 453] on div "12 Months of a Tribe Social Group" at bounding box center [438, 451] width 192 height 16
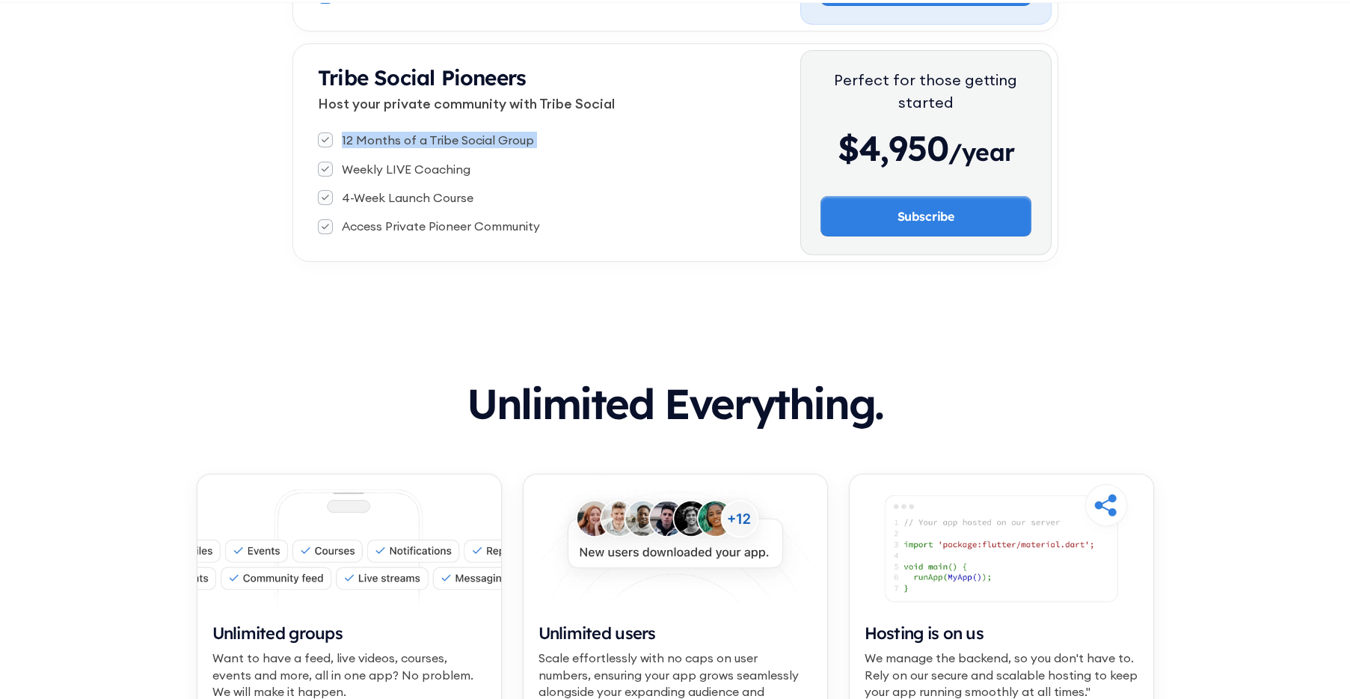
scroll to position [0, 0]
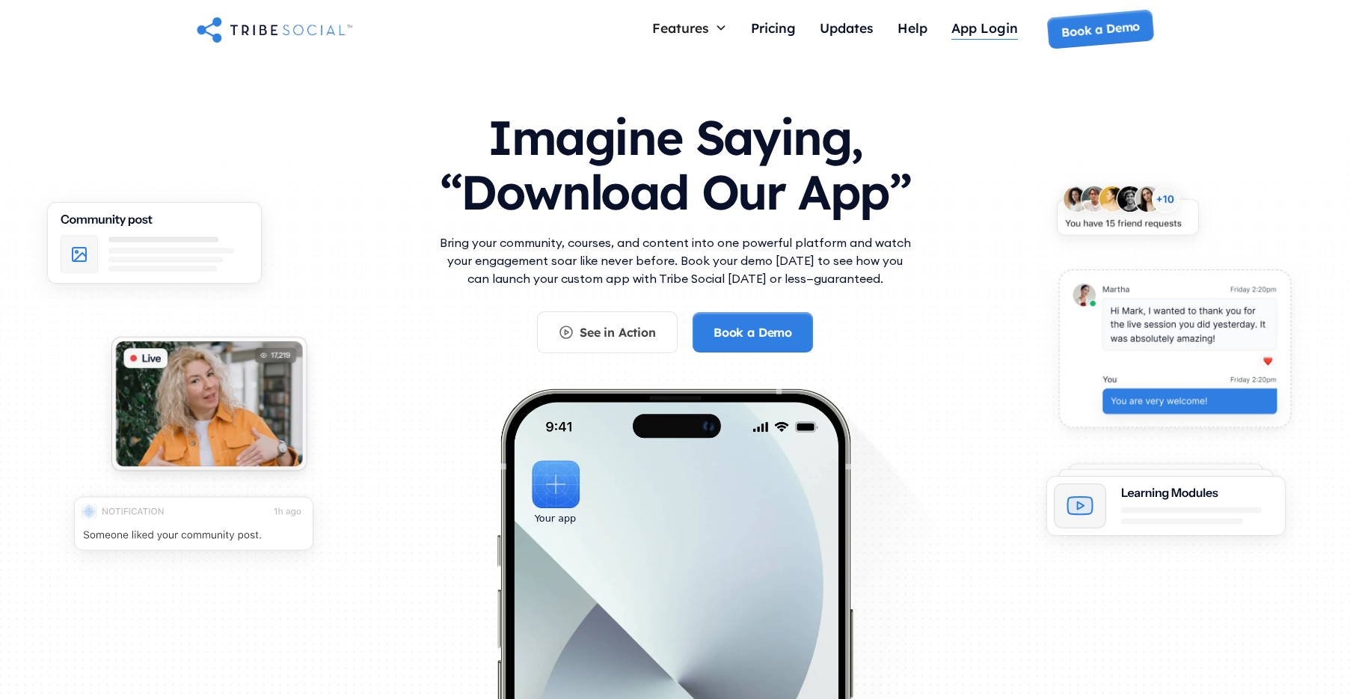
click at [975, 32] on div "App Login" at bounding box center [985, 27] width 67 height 16
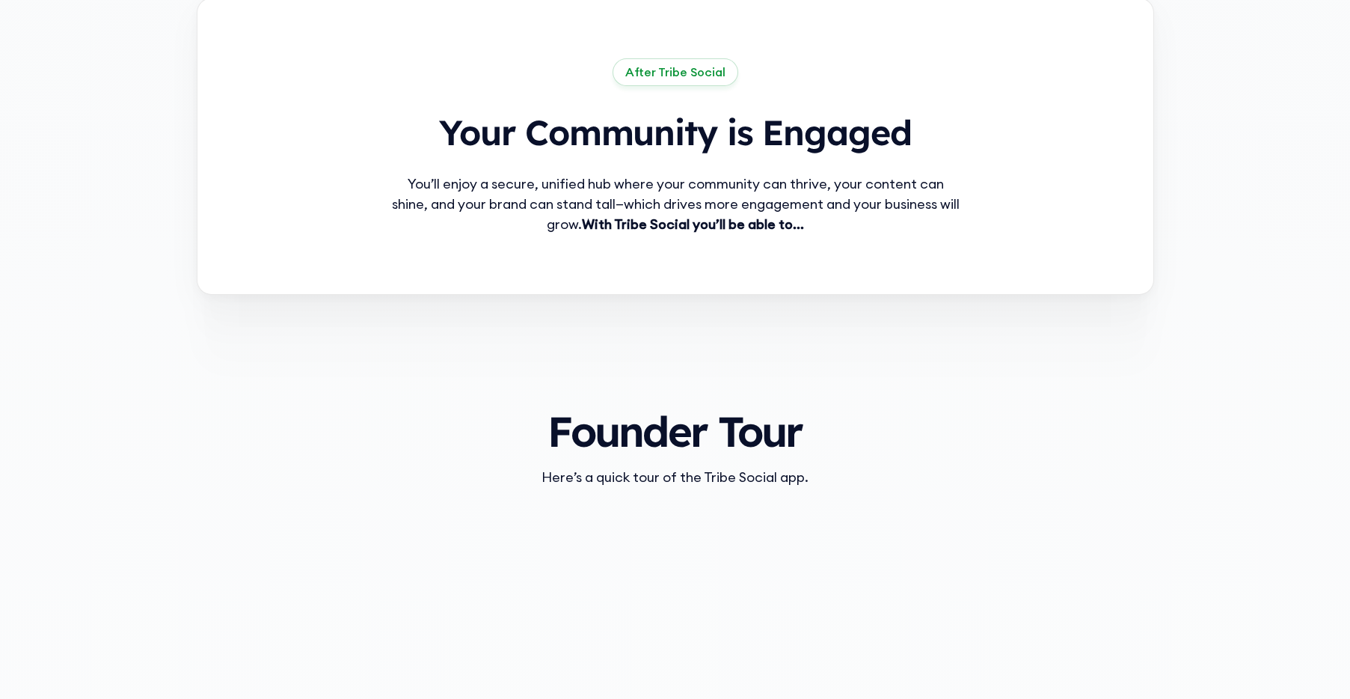
scroll to position [1457, 0]
